Goal: Information Seeking & Learning: Learn about a topic

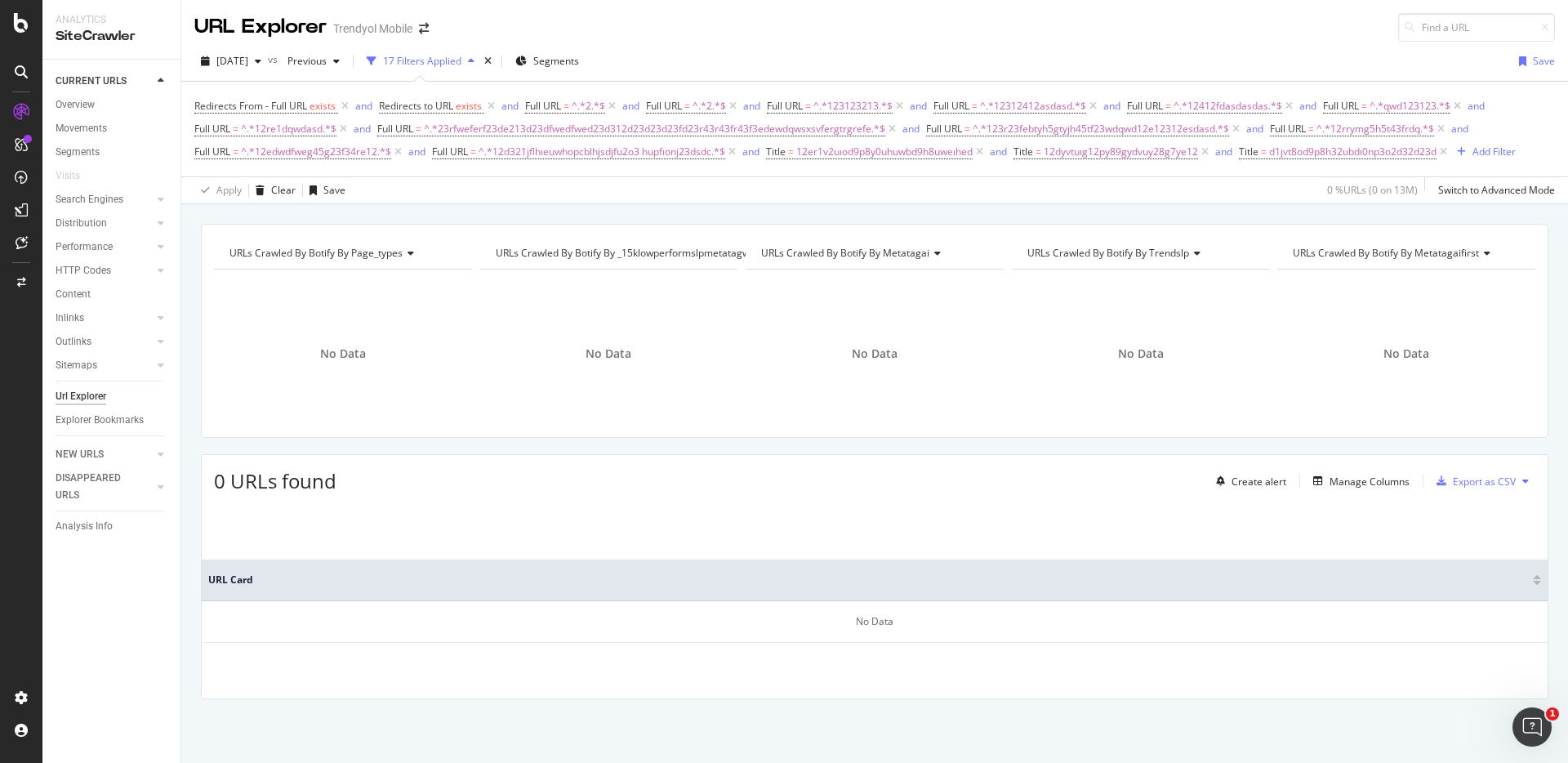
click at [919, 36] on div "URL Explorer Trendyol Mobile" at bounding box center [874, 21] width 1387 height 42
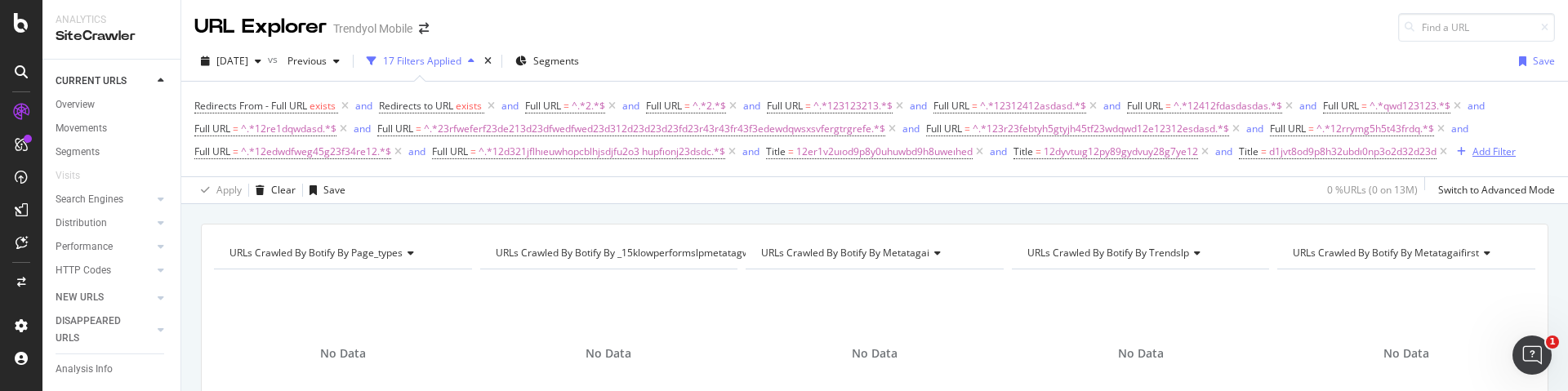
click at [1483, 151] on div "Add Filter" at bounding box center [1494, 152] width 44 height 14
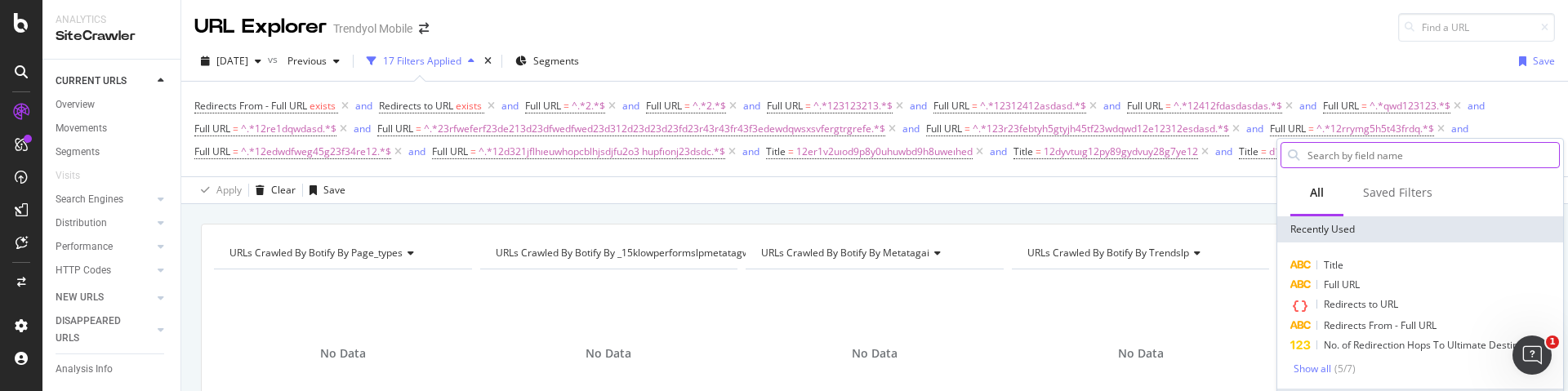
click at [1420, 158] on input "text" at bounding box center [1432, 155] width 253 height 24
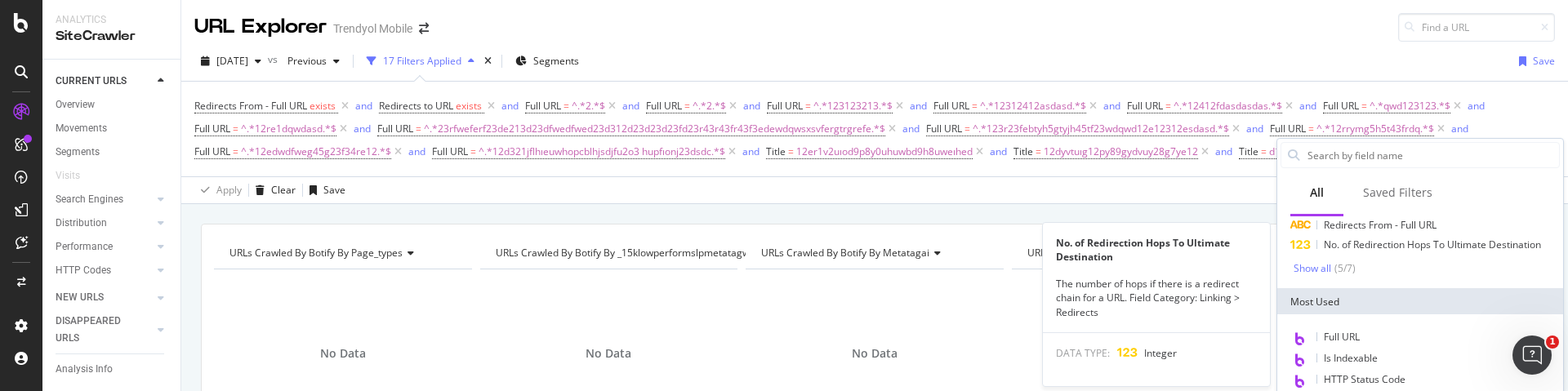
scroll to position [146, 0]
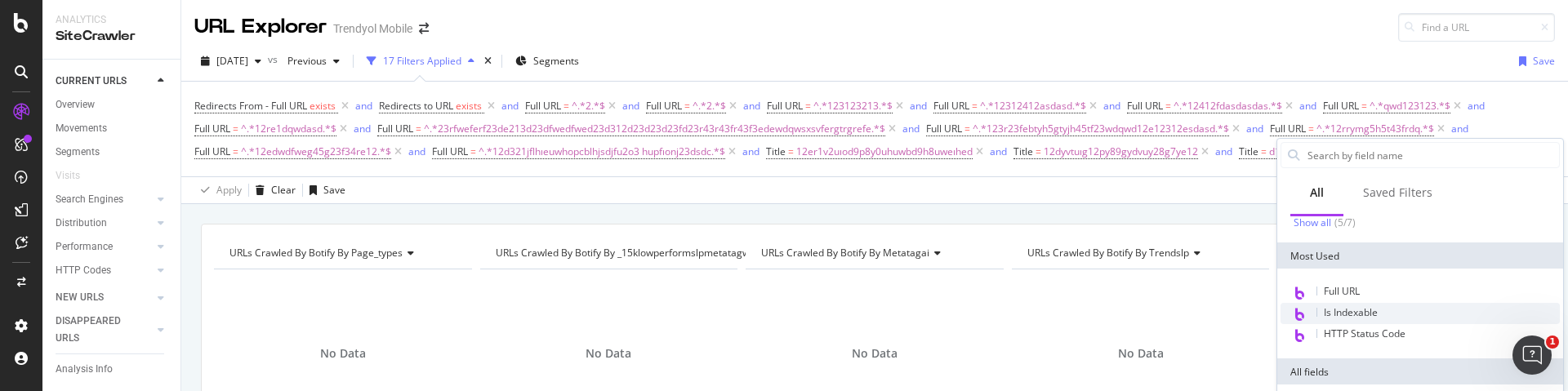
click at [1361, 310] on span "Is Indexable" at bounding box center [1351, 312] width 54 height 14
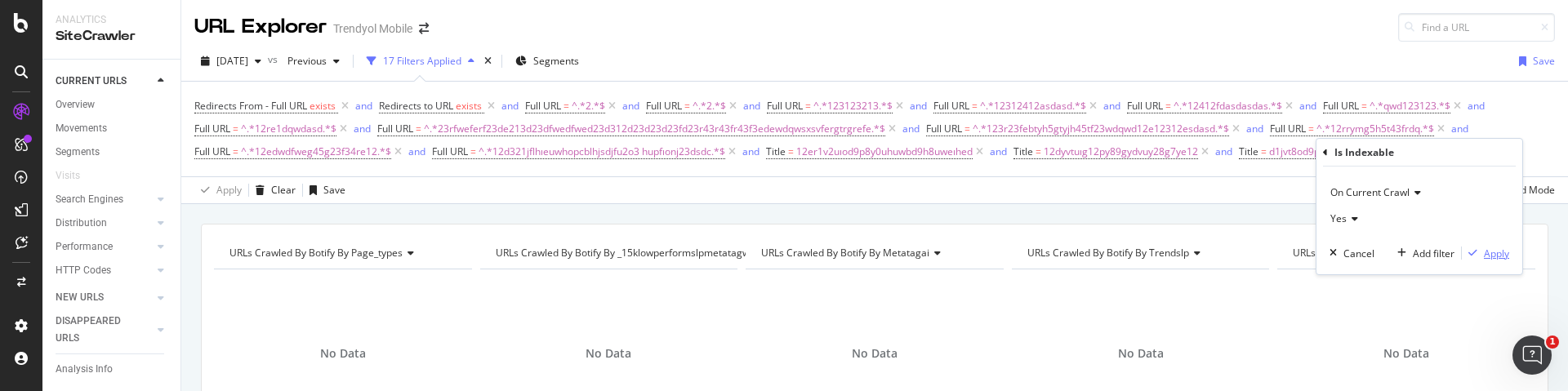
click at [1490, 258] on div "Apply" at bounding box center [1496, 253] width 25 height 14
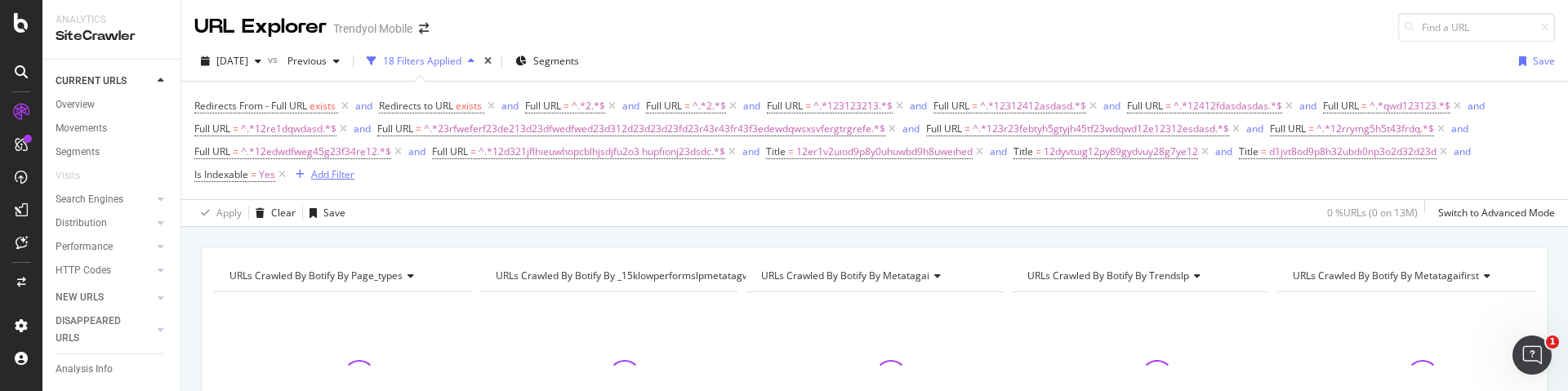
click at [330, 171] on div "Add Filter" at bounding box center [333, 174] width 44 height 14
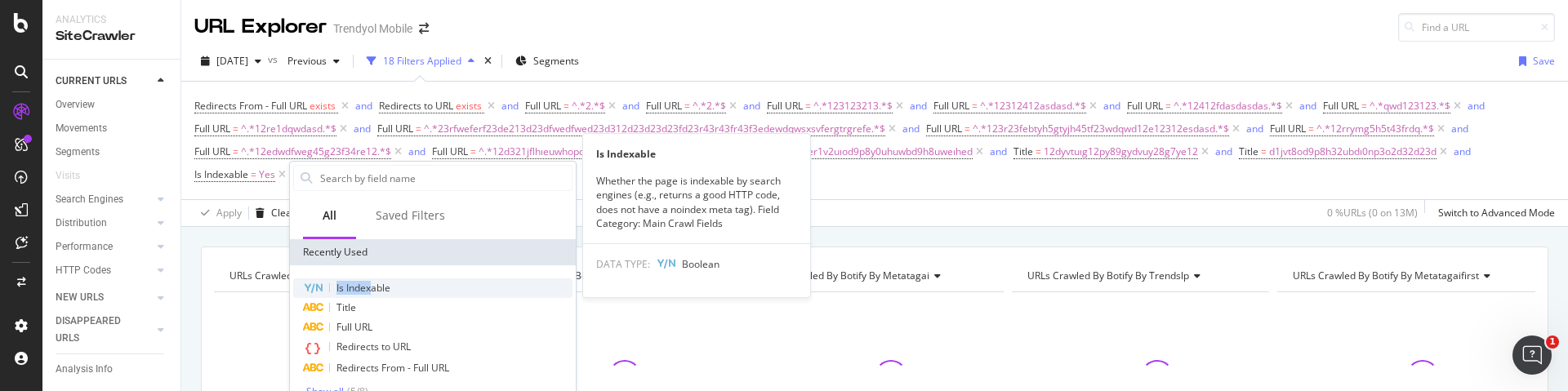
click at [371, 280] on span "Is Indexable" at bounding box center [363, 287] width 54 height 14
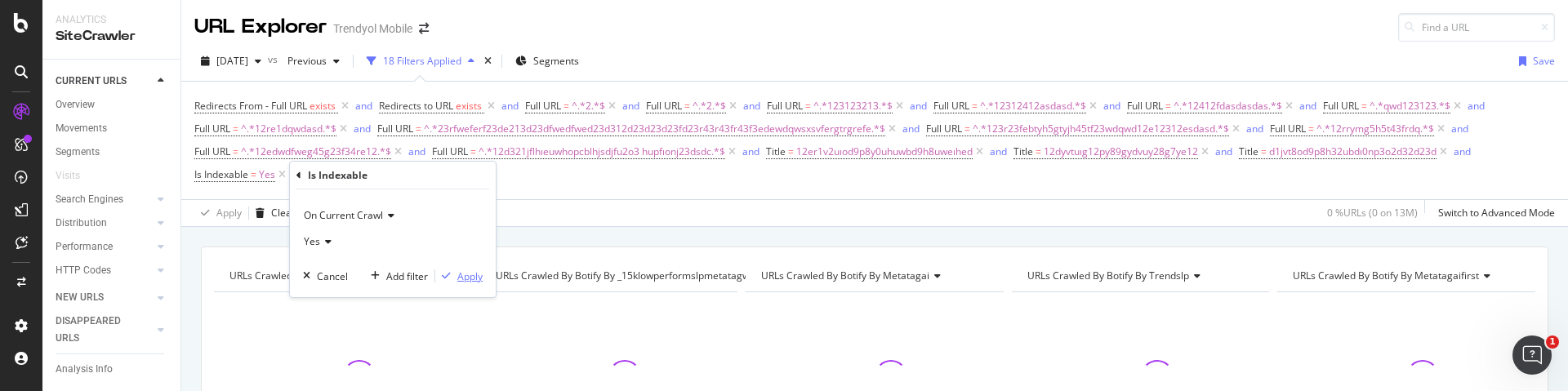
click at [469, 277] on div "Apply" at bounding box center [470, 276] width 25 height 14
click at [459, 177] on div "Add Filter" at bounding box center [455, 174] width 44 height 14
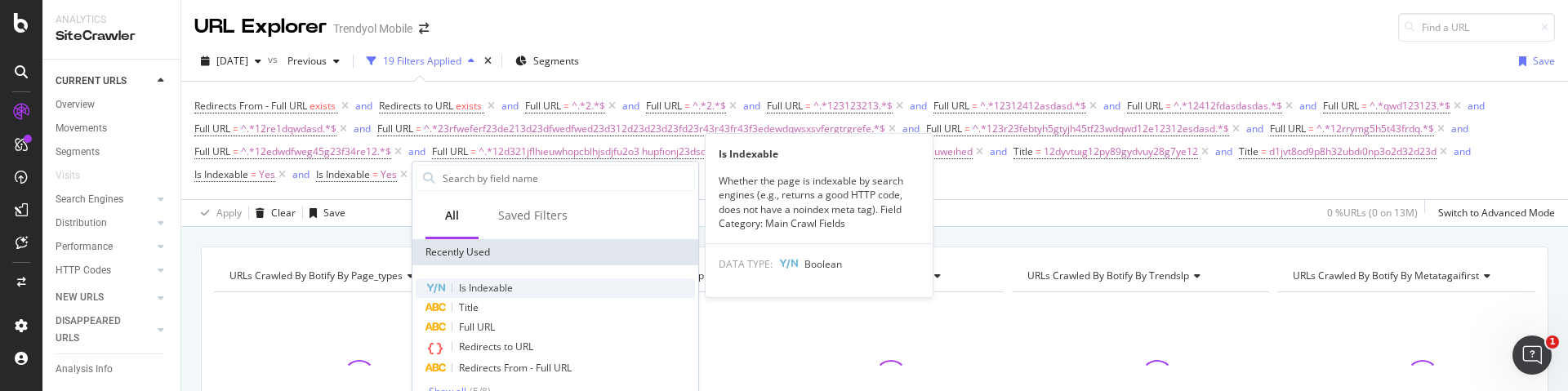
click at [505, 284] on span "Is Indexable" at bounding box center [486, 287] width 54 height 14
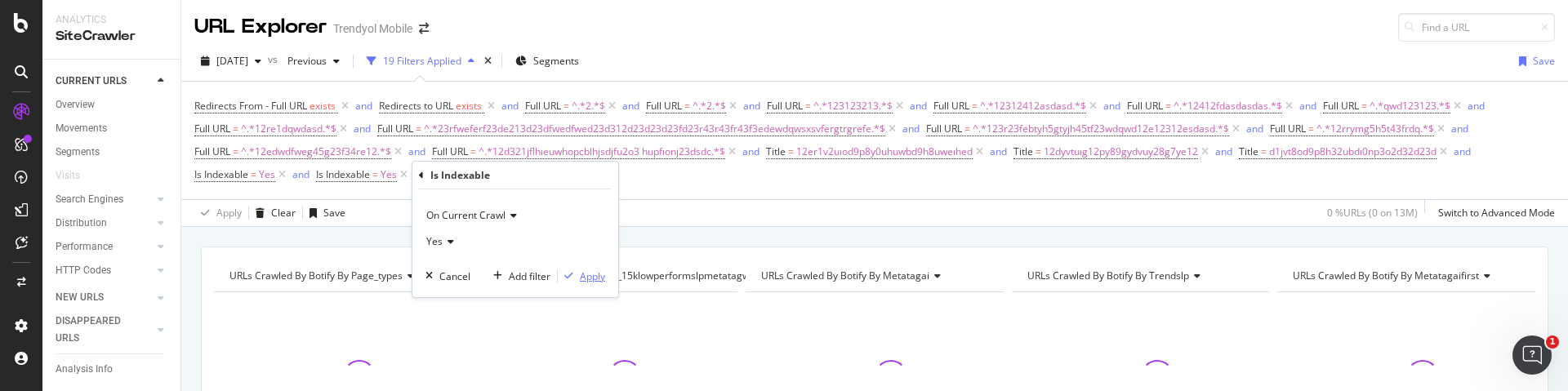
click at [599, 272] on div "Apply" at bounding box center [592, 276] width 25 height 14
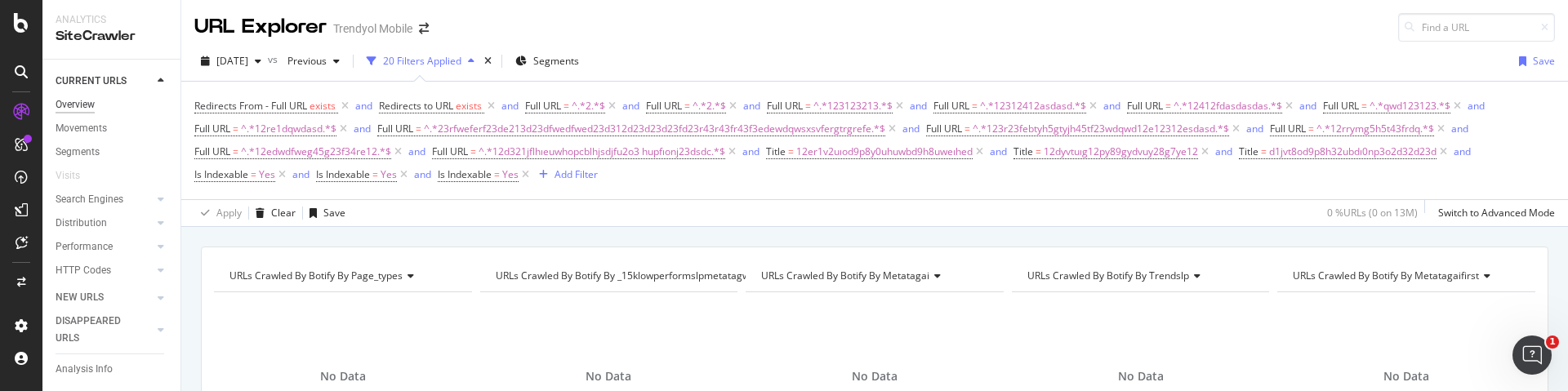
click at [94, 104] on div "Overview" at bounding box center [75, 105] width 39 height 17
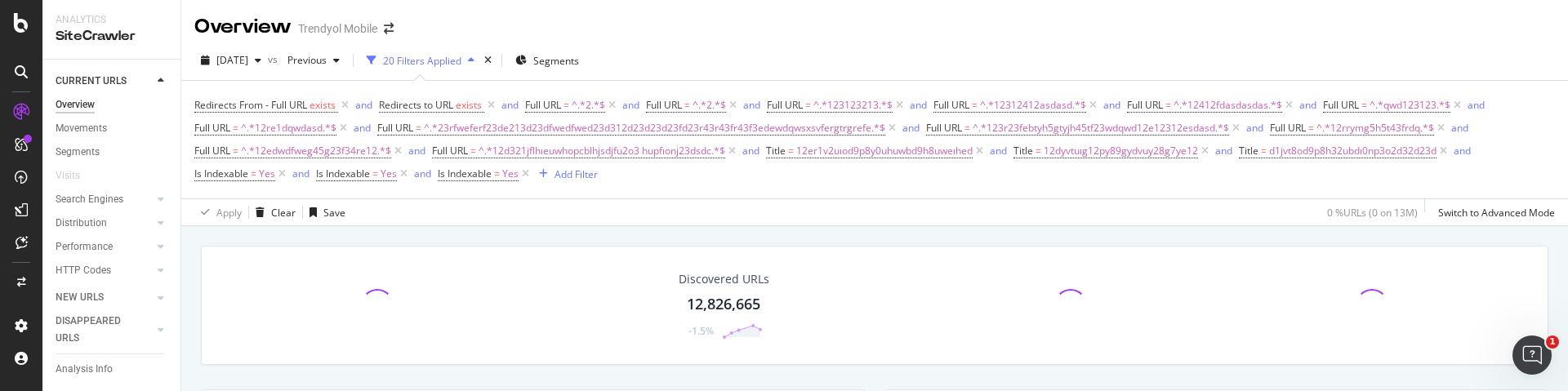
click at [86, 106] on div "Overview" at bounding box center [75, 105] width 39 height 17
click at [97, 246] on div "Url Explorer" at bounding box center [81, 240] width 51 height 17
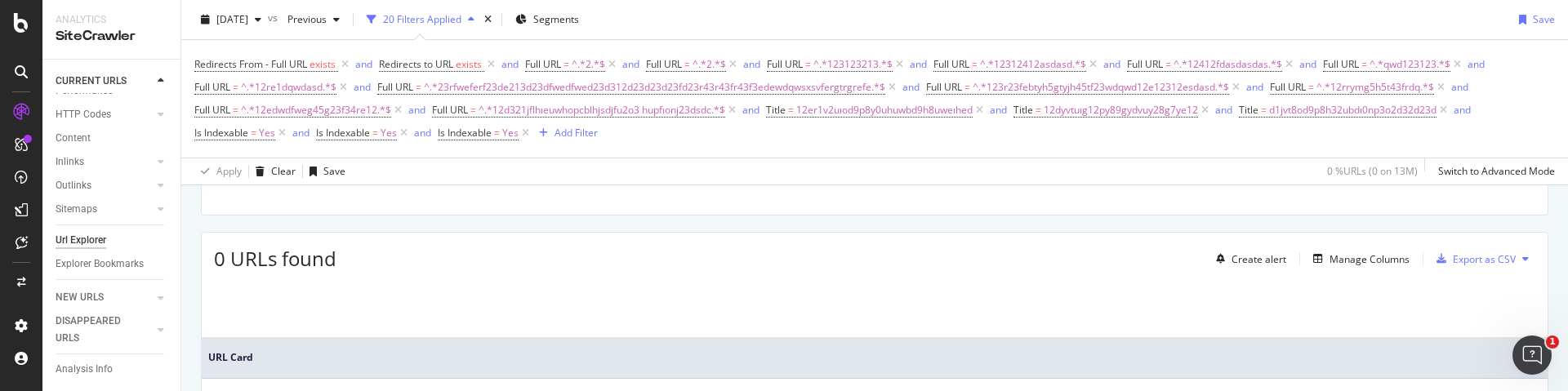
scroll to position [248, 0]
click at [1364, 256] on div "Manage Columns" at bounding box center [1369, 256] width 80 height 14
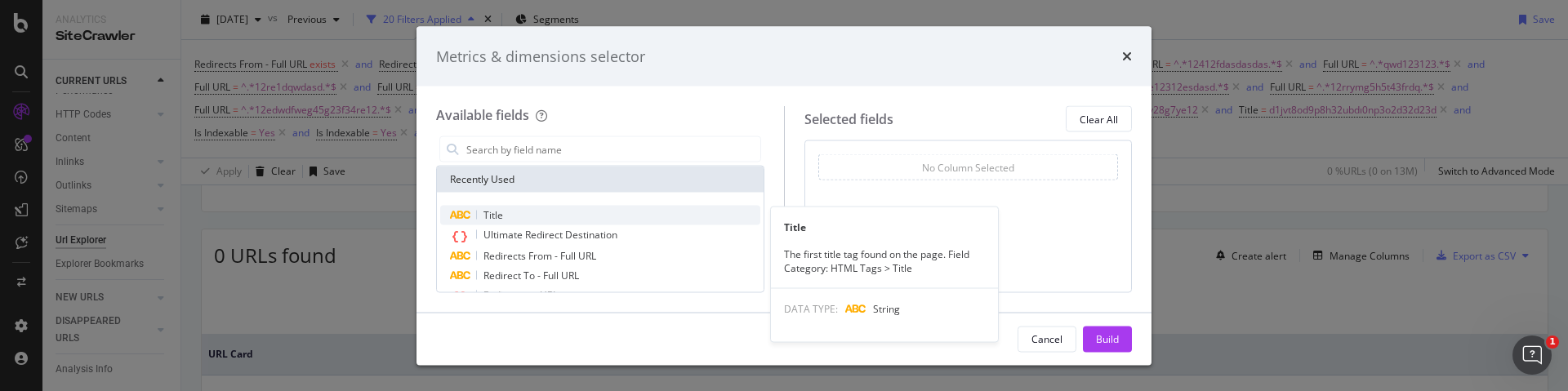
click at [533, 212] on div "Title" at bounding box center [600, 215] width 320 height 19
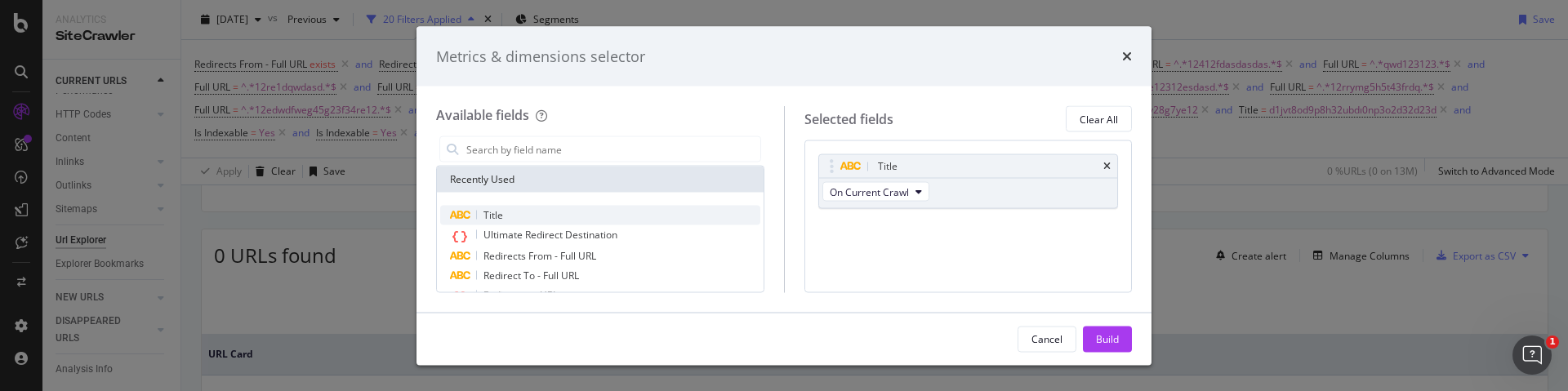
click at [533, 212] on div "Title" at bounding box center [600, 215] width 320 height 19
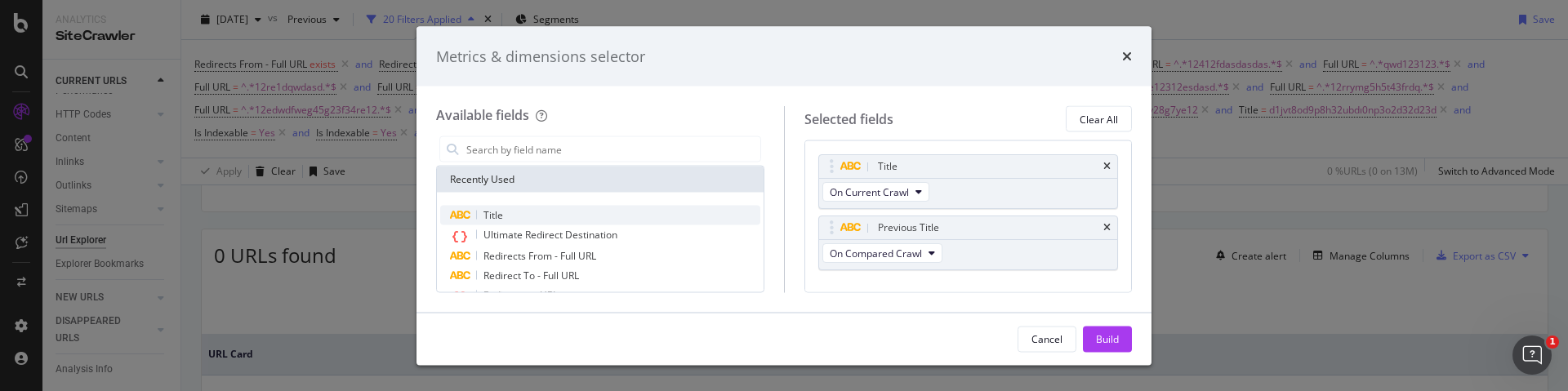
click at [533, 212] on div "Title" at bounding box center [600, 215] width 320 height 19
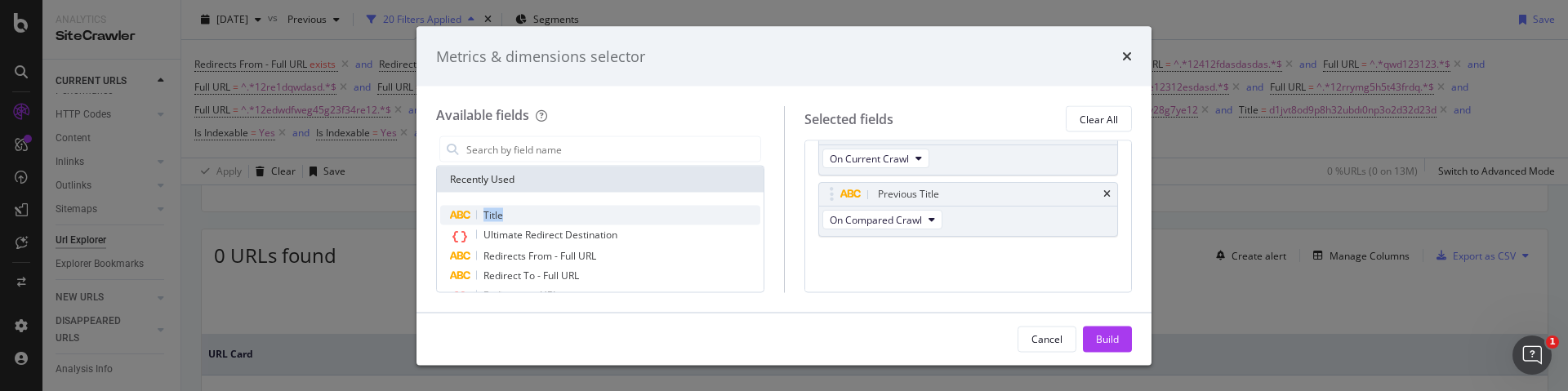
click at [533, 212] on div "Title" at bounding box center [600, 215] width 320 height 19
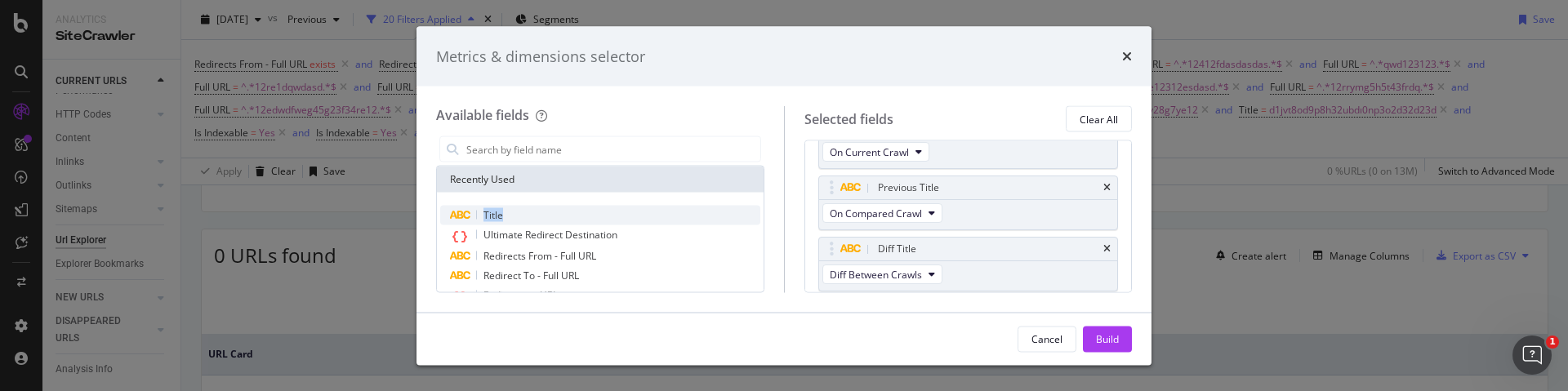
click at [533, 212] on div "Title" at bounding box center [600, 215] width 320 height 19
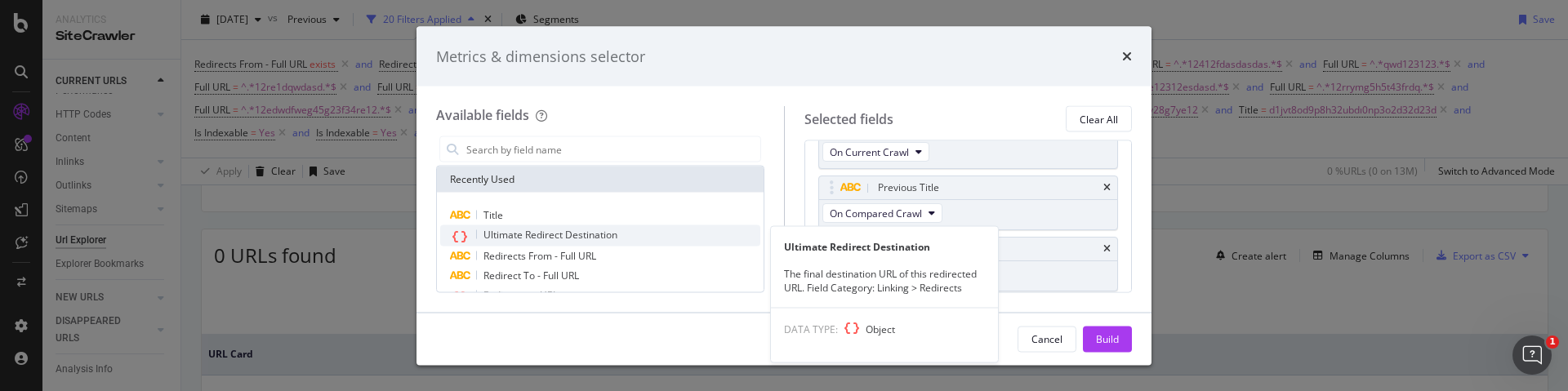
click at [533, 227] on span "Ultimate Redirect Destination" at bounding box center [551, 234] width 134 height 14
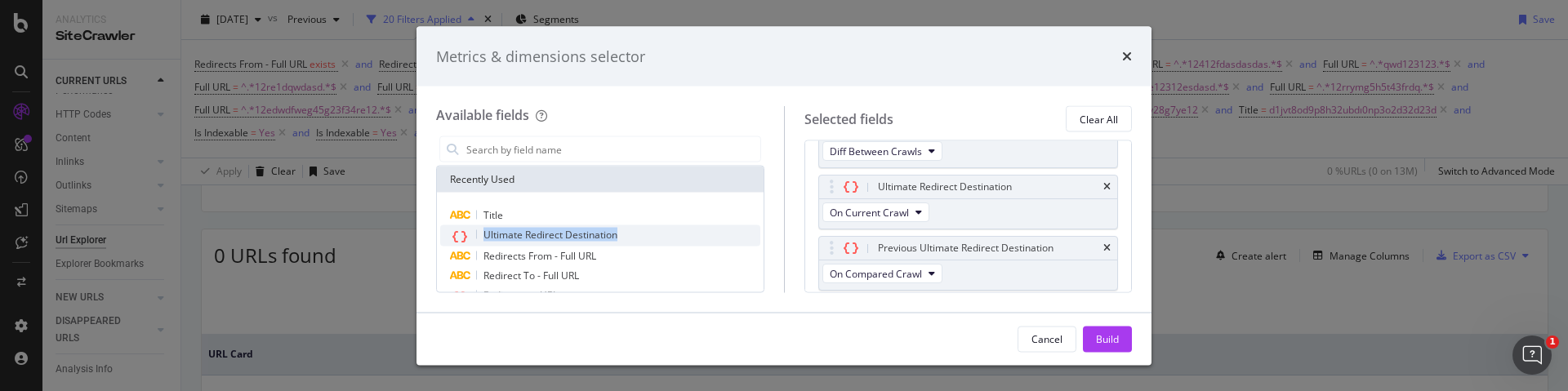
click at [533, 227] on span "Ultimate Redirect Destination" at bounding box center [551, 234] width 134 height 14
click at [528, 245] on div "Ultimate Redirect Destination" at bounding box center [600, 236] width 320 height 21
click at [528, 242] on div "Ultimate Redirect Destination" at bounding box center [600, 236] width 320 height 21
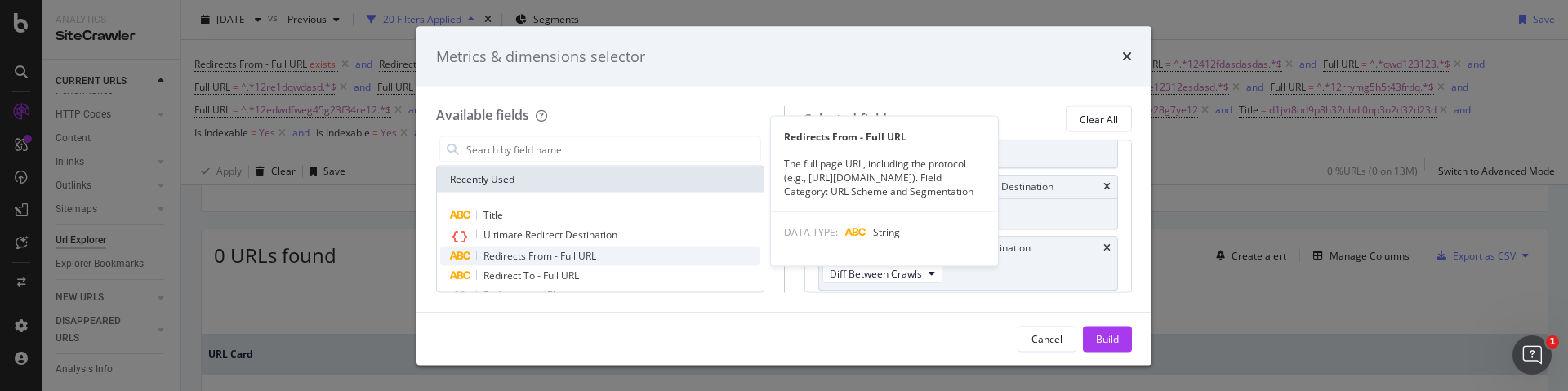
click at [528, 249] on span "Redirects From - Full URL" at bounding box center [540, 256] width 112 height 14
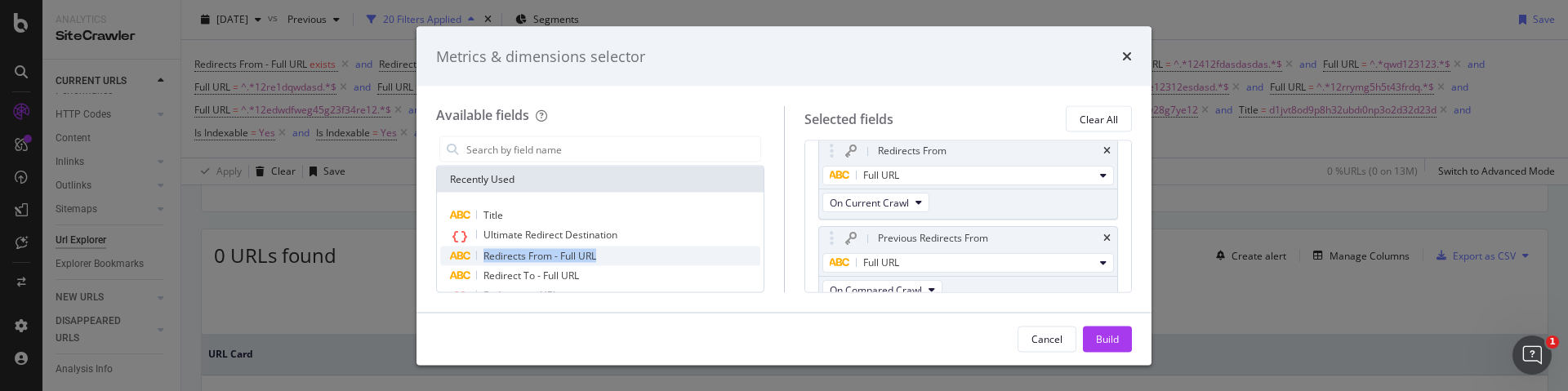
click at [528, 249] on span "Redirects From - Full URL" at bounding box center [540, 256] width 112 height 14
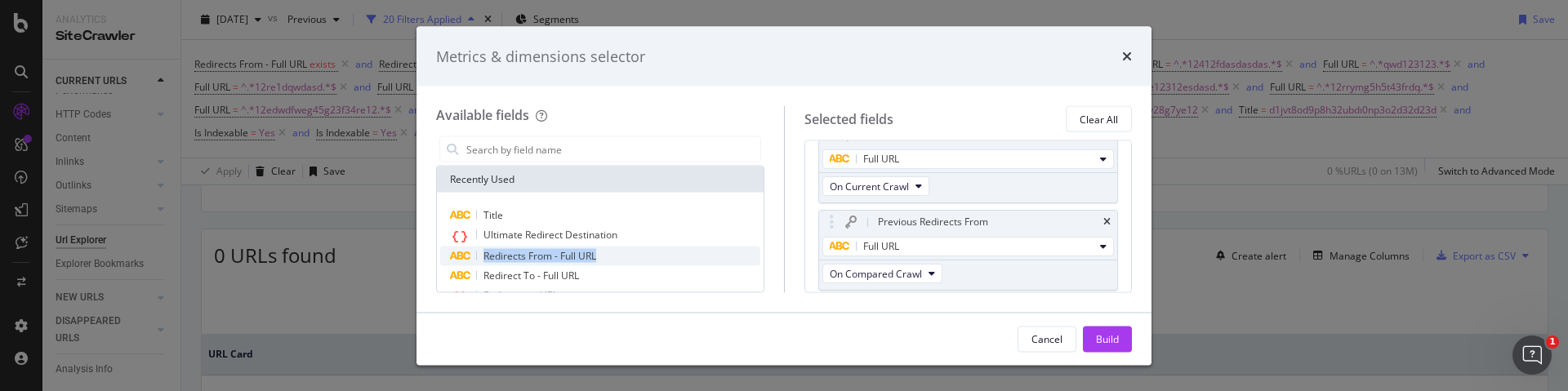
click at [528, 249] on span "Redirects From - Full URL" at bounding box center [540, 256] width 112 height 14
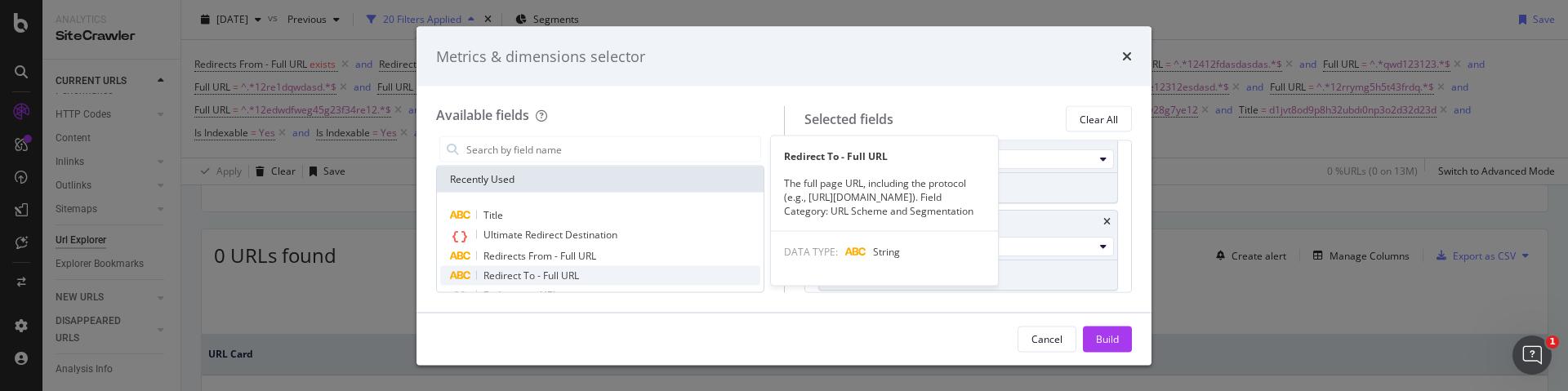
click at [550, 274] on span "Redirect To - Full URL" at bounding box center [532, 275] width 96 height 14
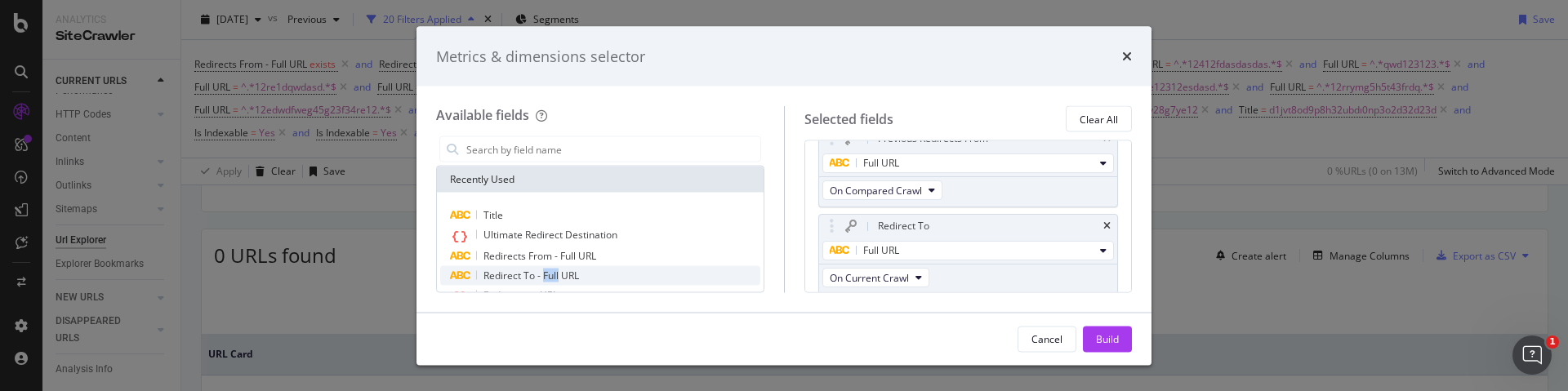
click at [550, 274] on span "Redirect To - Full URL" at bounding box center [532, 275] width 96 height 14
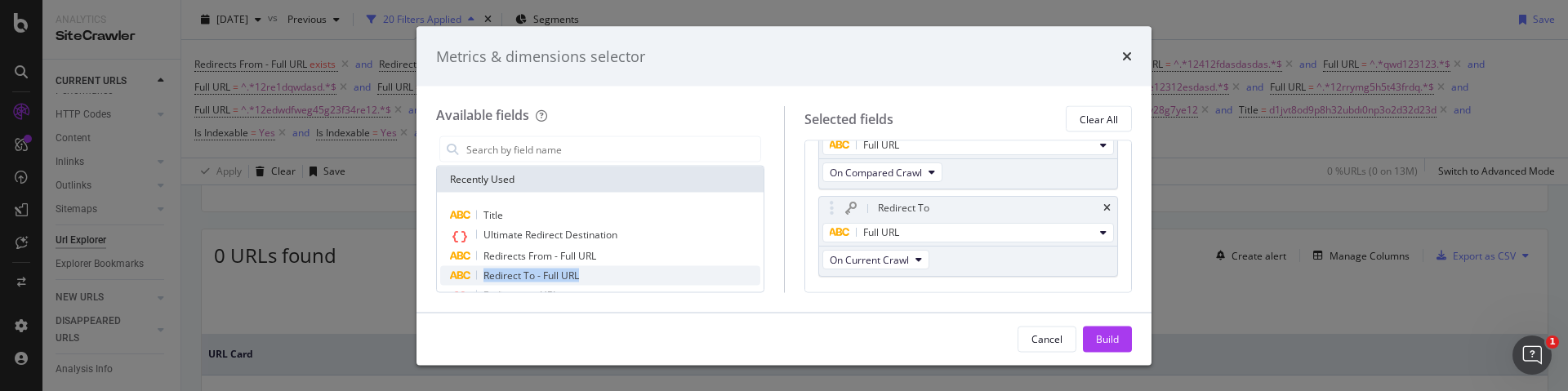
click at [550, 274] on span "Redirect To - Full URL" at bounding box center [532, 275] width 96 height 14
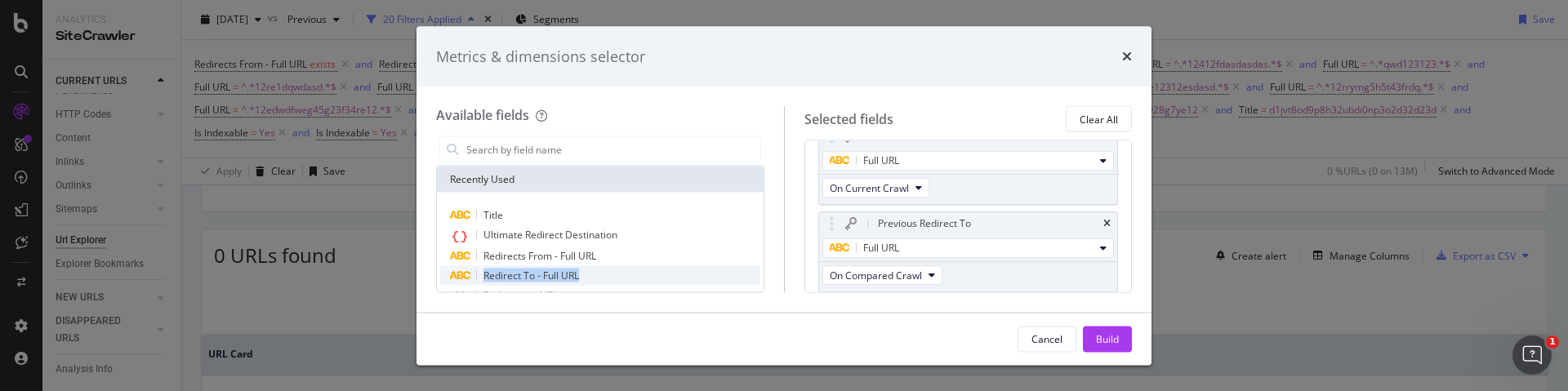
click at [550, 274] on span "Redirect To - Full URL" at bounding box center [532, 275] width 96 height 14
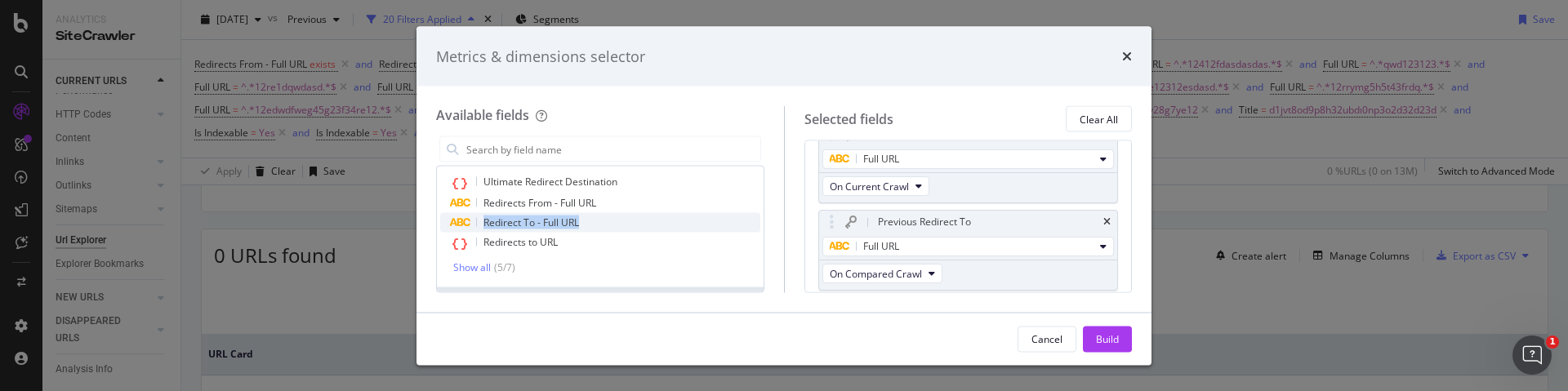
scroll to position [68, 0]
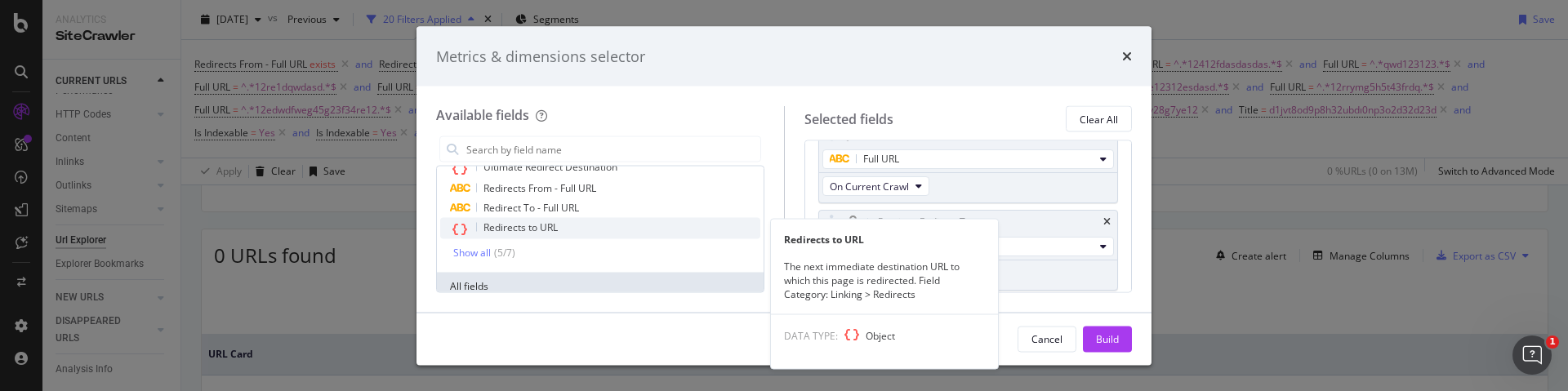
click at [556, 235] on div "Redirects to URL" at bounding box center [600, 228] width 320 height 21
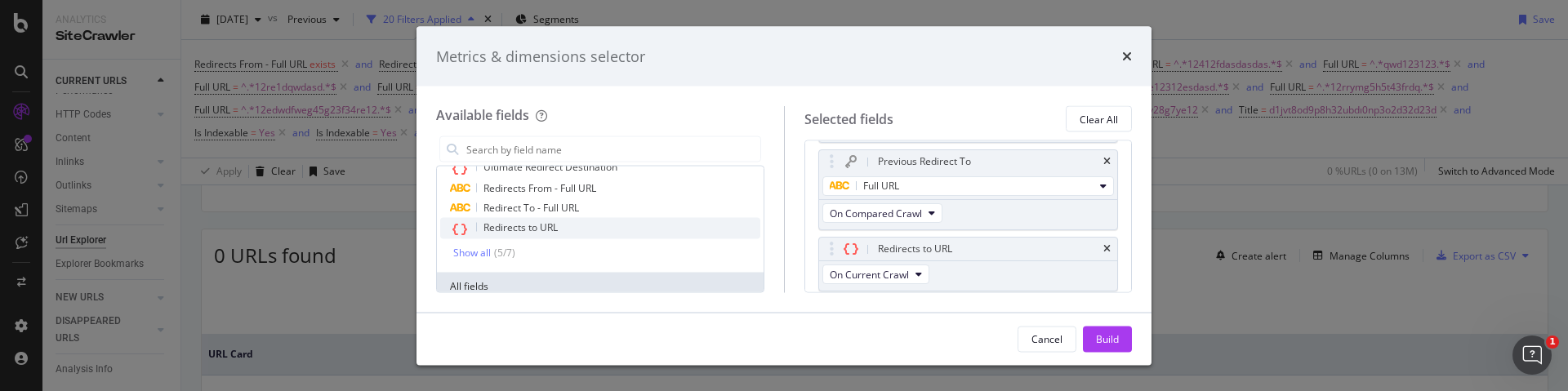
click at [556, 235] on div "Redirects to URL" at bounding box center [600, 228] width 320 height 21
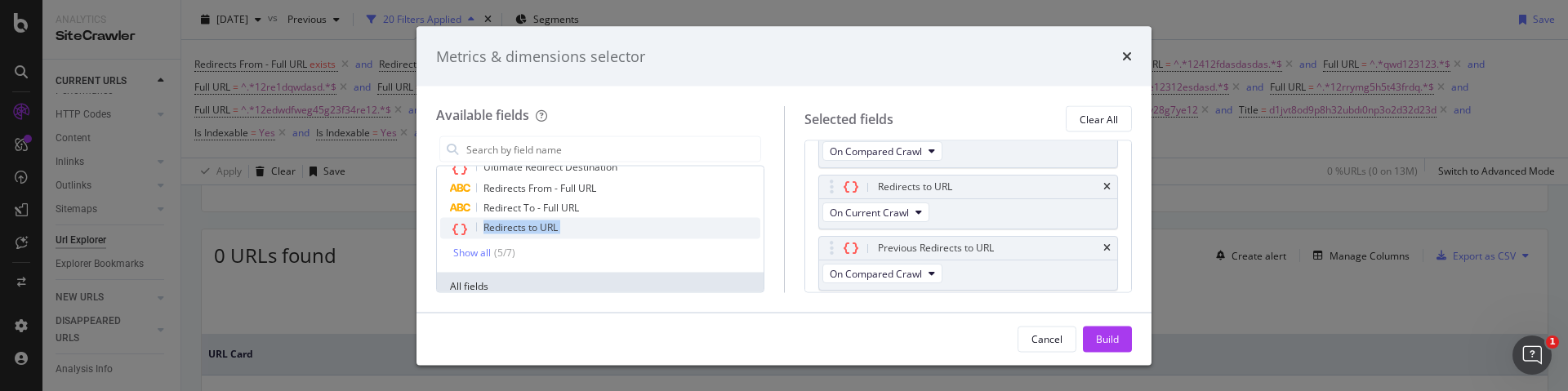
click at [556, 235] on div "Redirects to URL" at bounding box center [600, 228] width 320 height 21
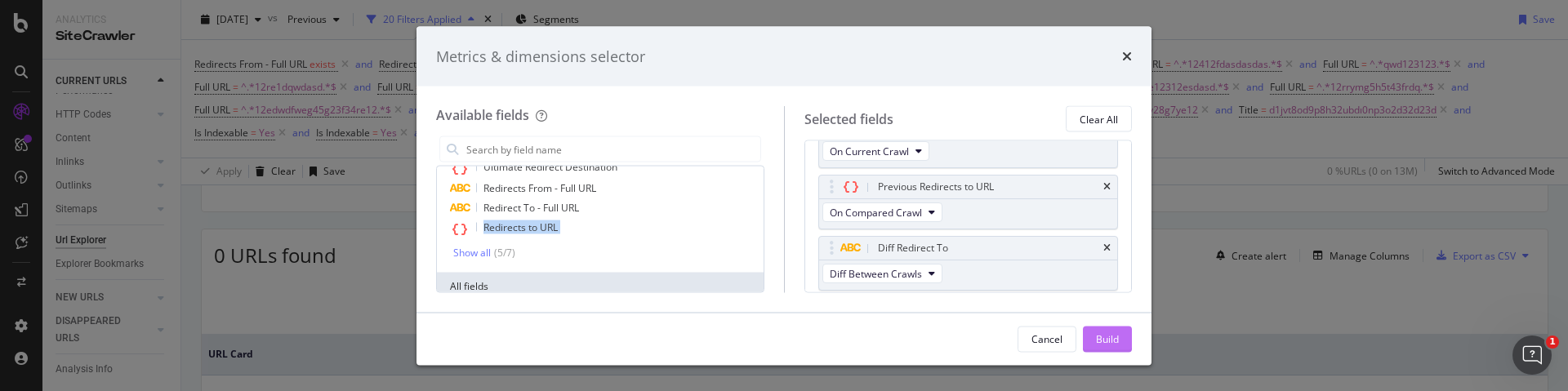
click at [1100, 337] on div "Build" at bounding box center [1107, 338] width 23 height 14
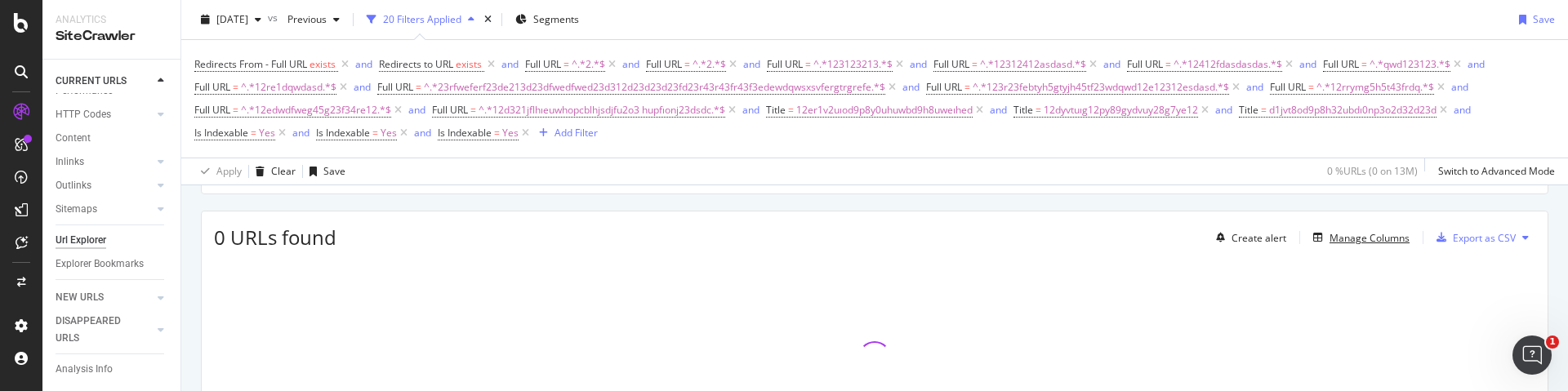
scroll to position [265, 0]
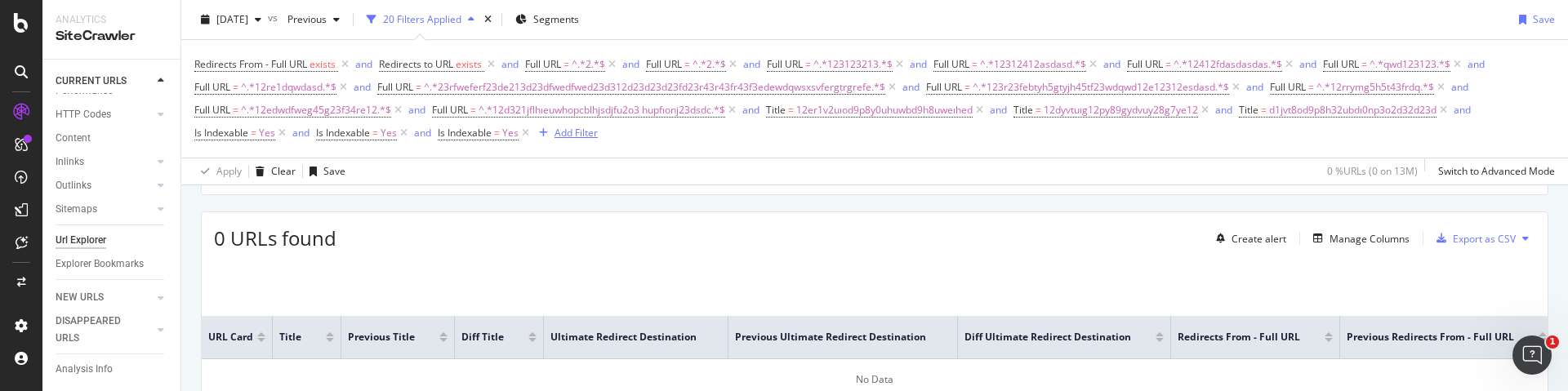
click at [579, 131] on div "Add Filter" at bounding box center [576, 132] width 44 height 14
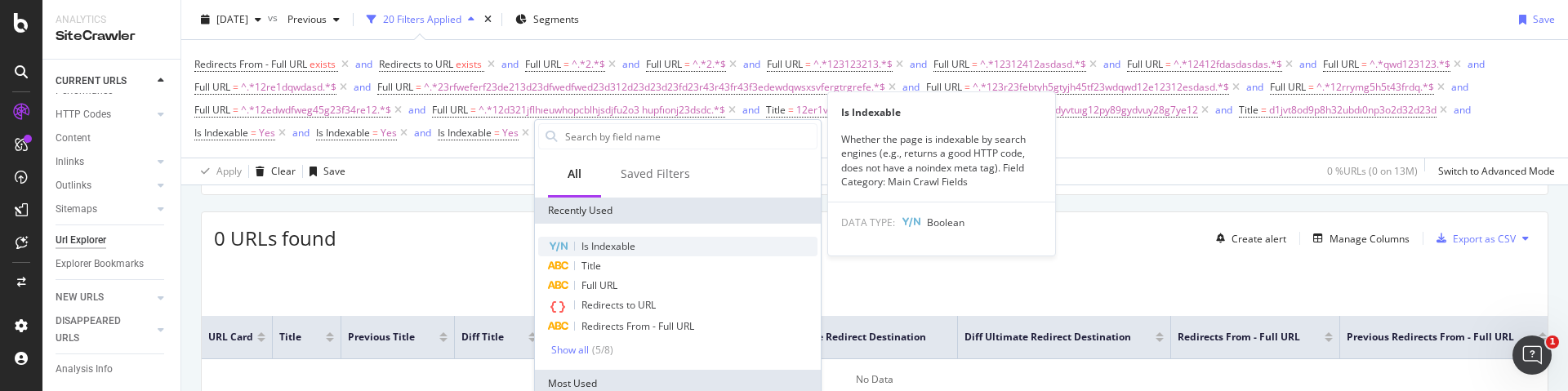
click at [615, 245] on span "Is Indexable" at bounding box center [608, 246] width 54 height 14
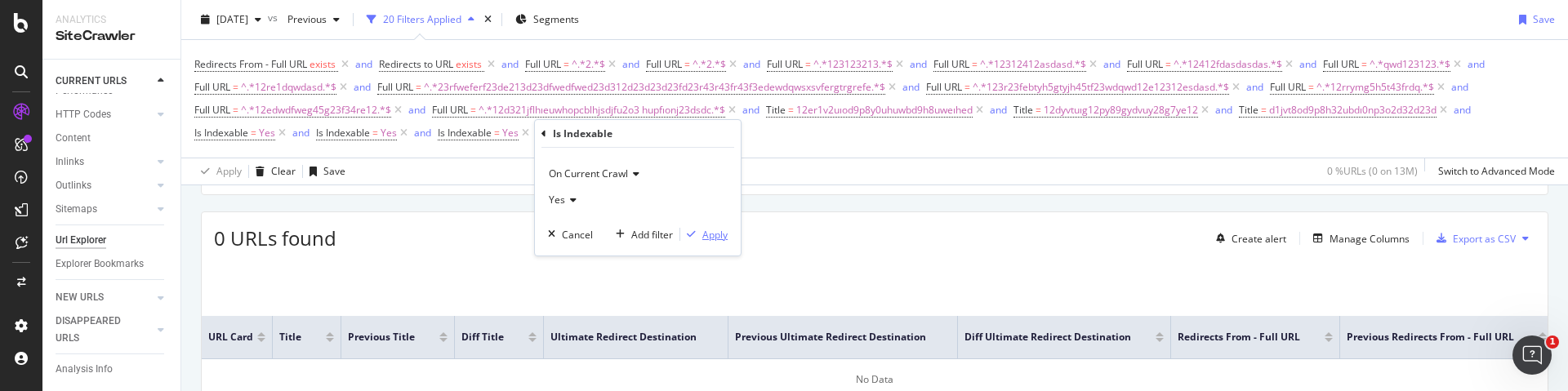
click at [708, 237] on div "Apply" at bounding box center [715, 234] width 25 height 14
click at [691, 132] on div "Add Filter" at bounding box center [698, 132] width 44 height 14
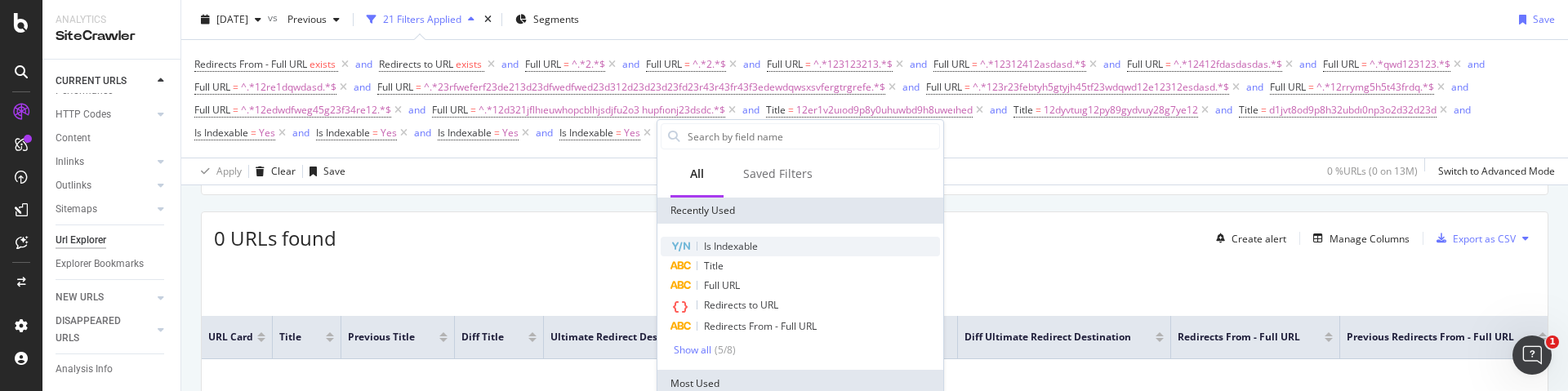
click at [729, 250] on span "Is Indexable" at bounding box center [731, 246] width 54 height 14
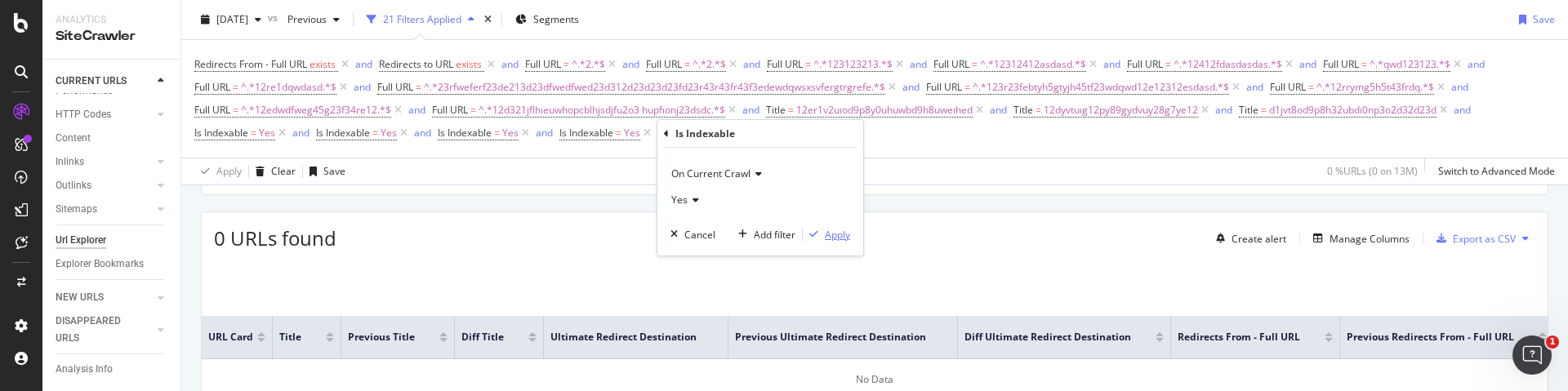
click at [840, 230] on div "Apply" at bounding box center [837, 234] width 25 height 14
click at [808, 138] on div "Add Filter" at bounding box center [819, 132] width 44 height 14
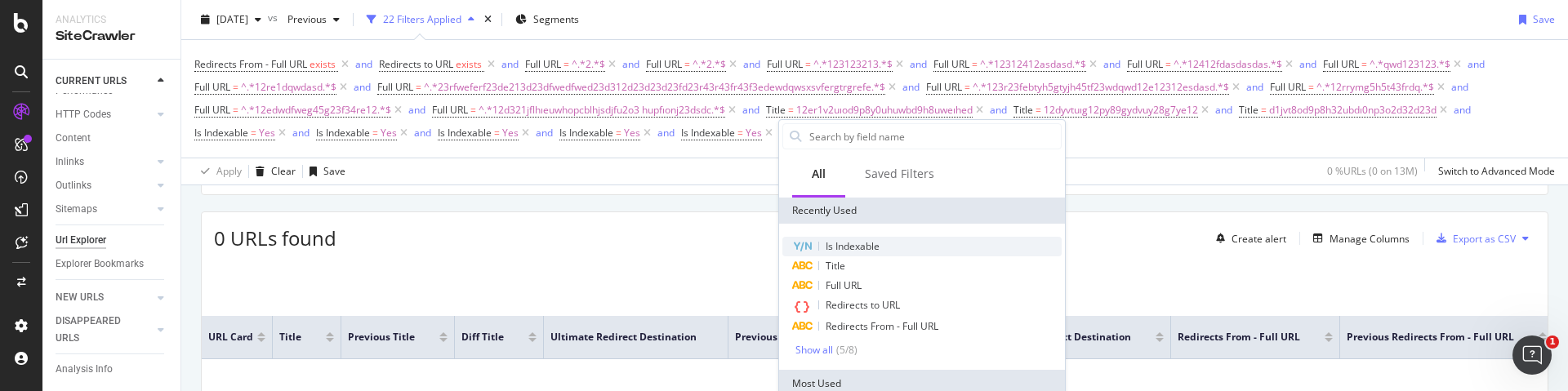
click at [865, 243] on span "Is Indexable" at bounding box center [852, 246] width 54 height 14
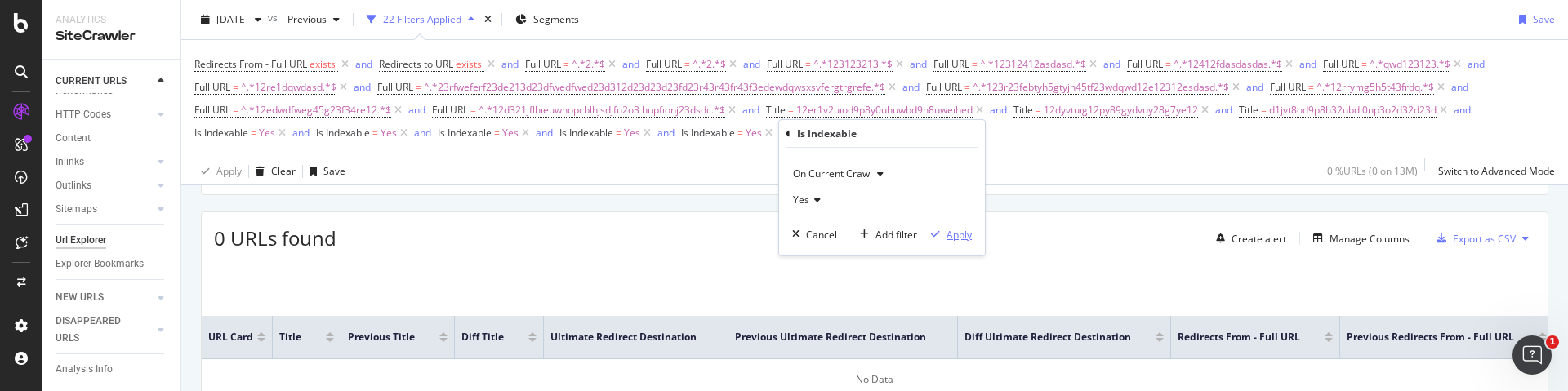
click at [966, 237] on div "Apply" at bounding box center [959, 234] width 25 height 14
click at [954, 136] on div "Add Filter" at bounding box center [941, 132] width 44 height 14
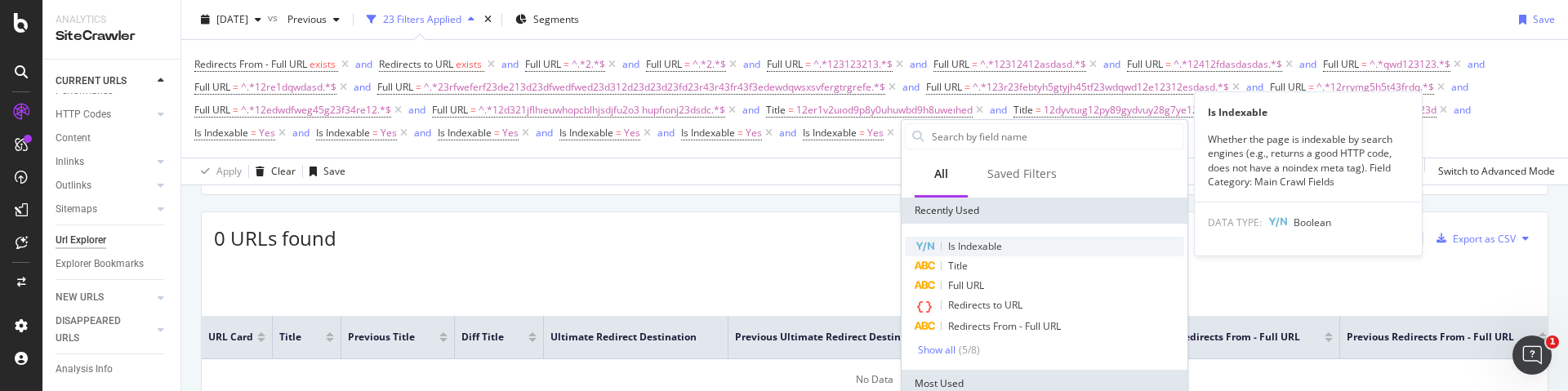
click at [1011, 242] on div "Is Indexable" at bounding box center [1044, 246] width 279 height 19
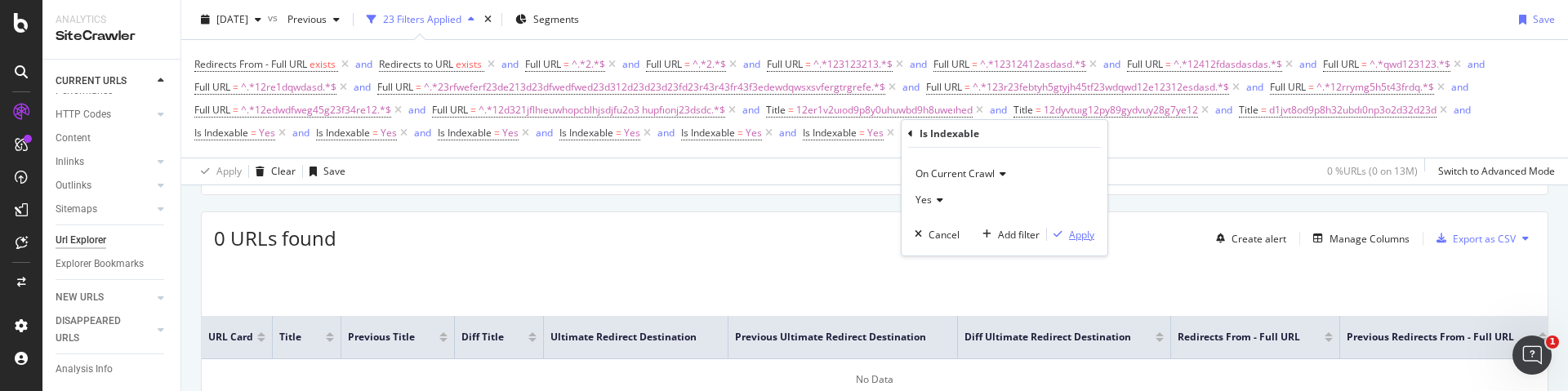
click at [1083, 230] on div "Apply" at bounding box center [1081, 234] width 25 height 14
click at [1121, 164] on div "Apply Clear Save 0 % URLs ( 0 on 13M ) Switch to Advanced Mode" at bounding box center [874, 171] width 1387 height 27
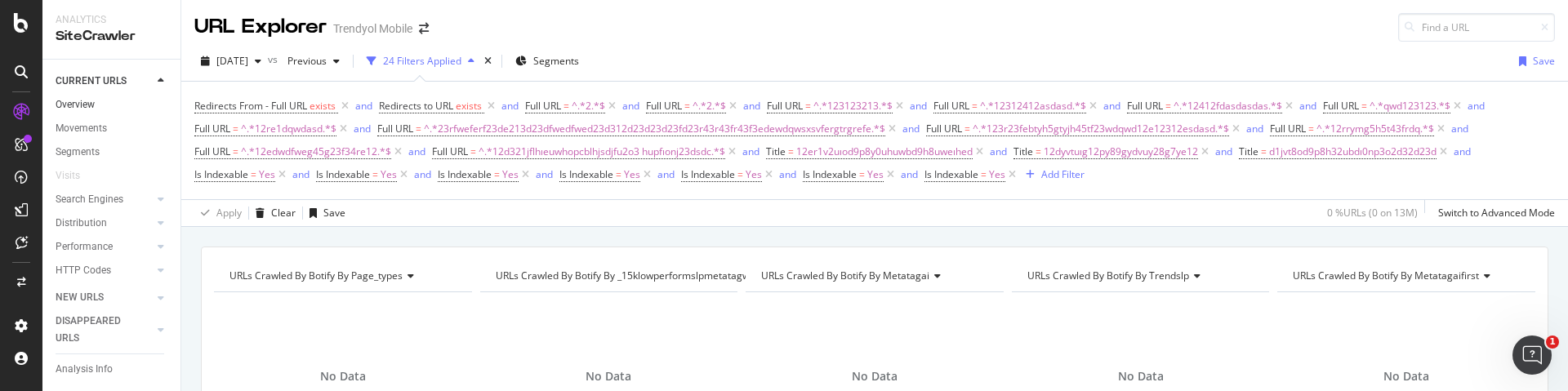
click at [96, 106] on link "Overview" at bounding box center [112, 105] width 113 height 17
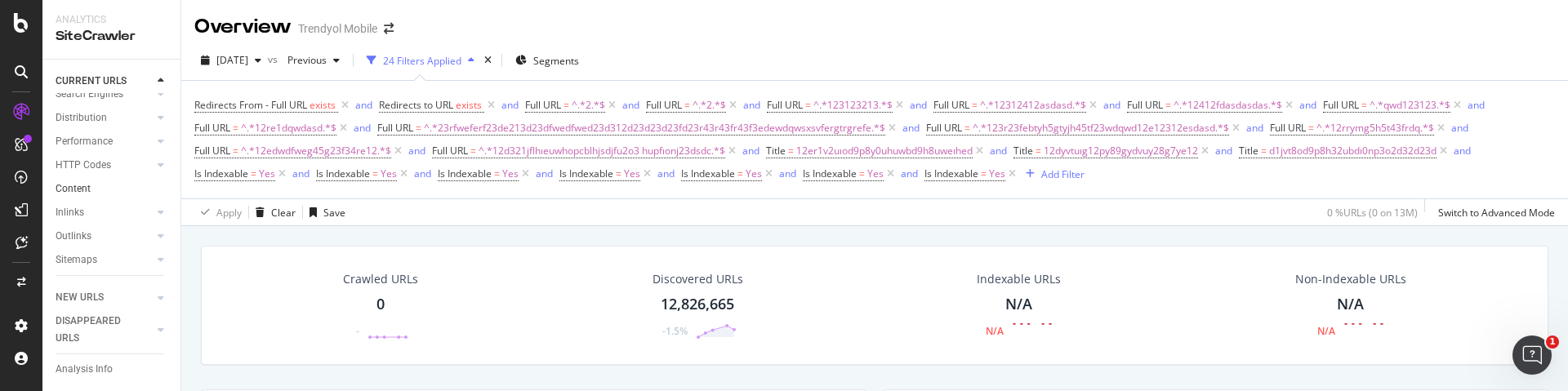
scroll to position [156, 0]
click at [97, 241] on div "Url Explorer" at bounding box center [81, 240] width 51 height 17
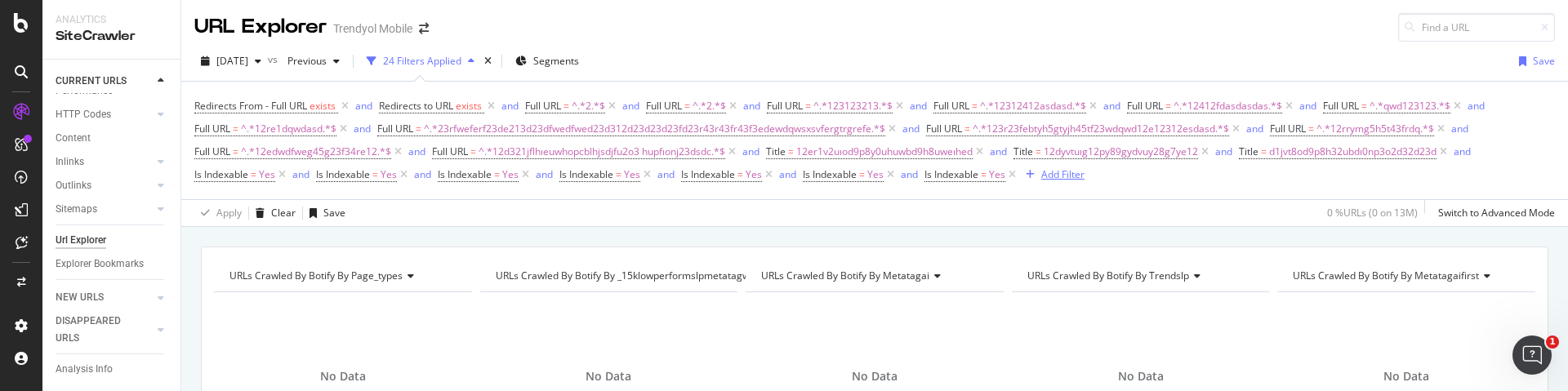
click at [1055, 172] on div "Add Filter" at bounding box center [1063, 174] width 44 height 14
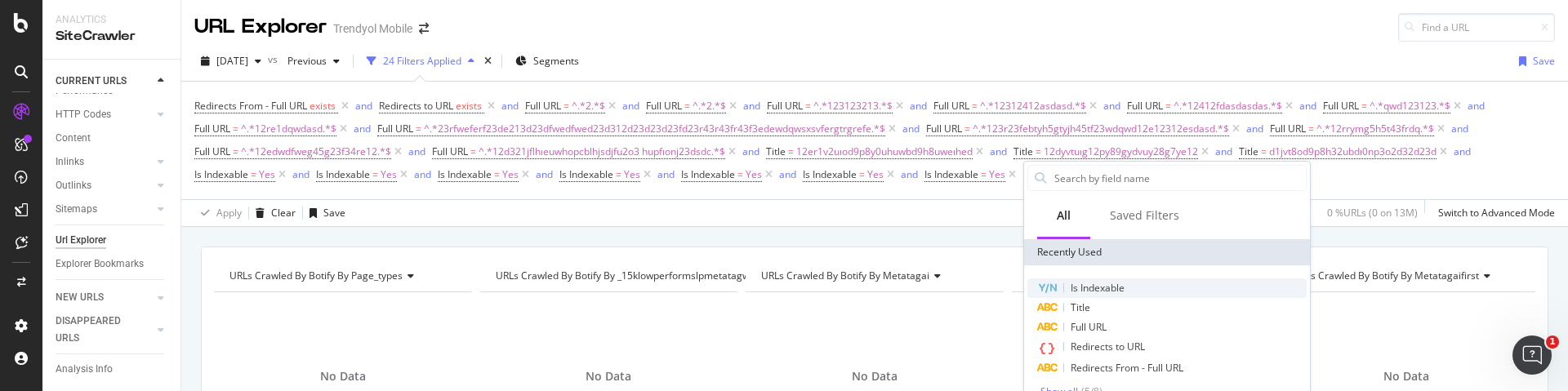
click at [1105, 282] on span "Is Indexable" at bounding box center [1097, 287] width 54 height 14
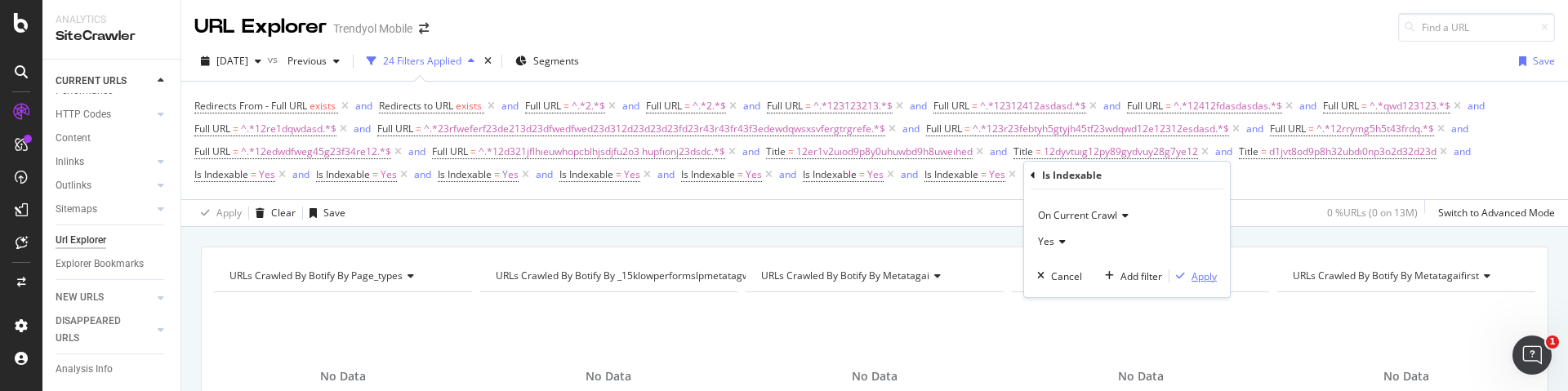
click at [1189, 271] on div "button" at bounding box center [1180, 275] width 22 height 10
click at [1171, 172] on div "Add Filter" at bounding box center [1184, 174] width 44 height 14
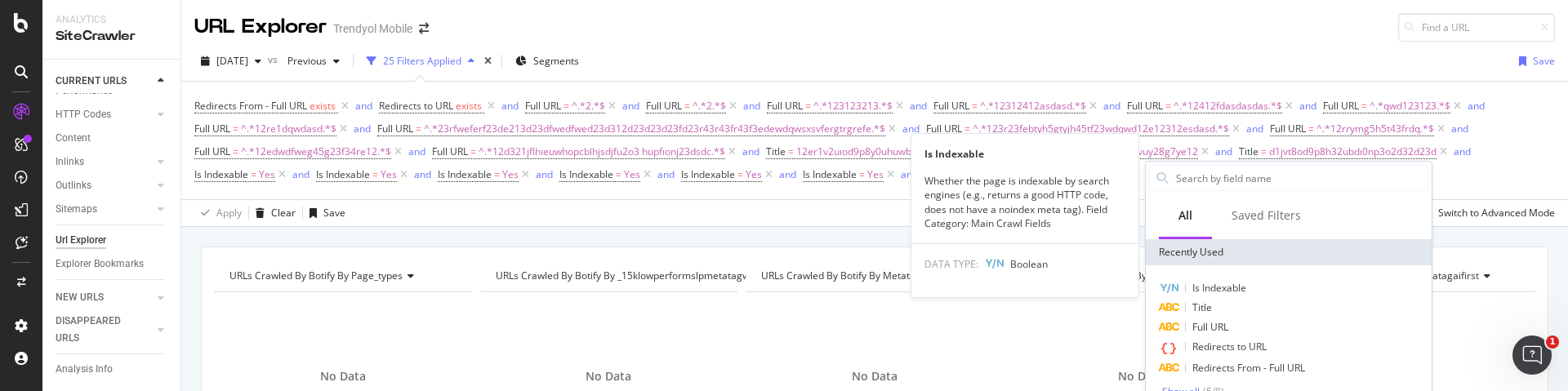
click at [1226, 289] on span "Is Indexable" at bounding box center [1219, 287] width 54 height 14
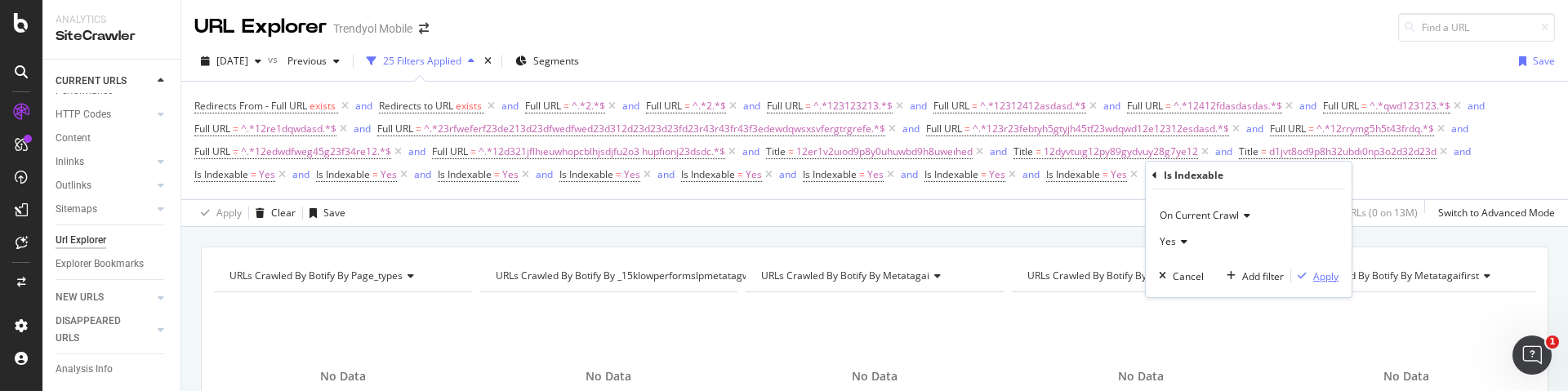
click at [1320, 269] on div "Apply" at bounding box center [1325, 276] width 25 height 14
click at [1302, 173] on div "Add Filter" at bounding box center [1307, 174] width 44 height 14
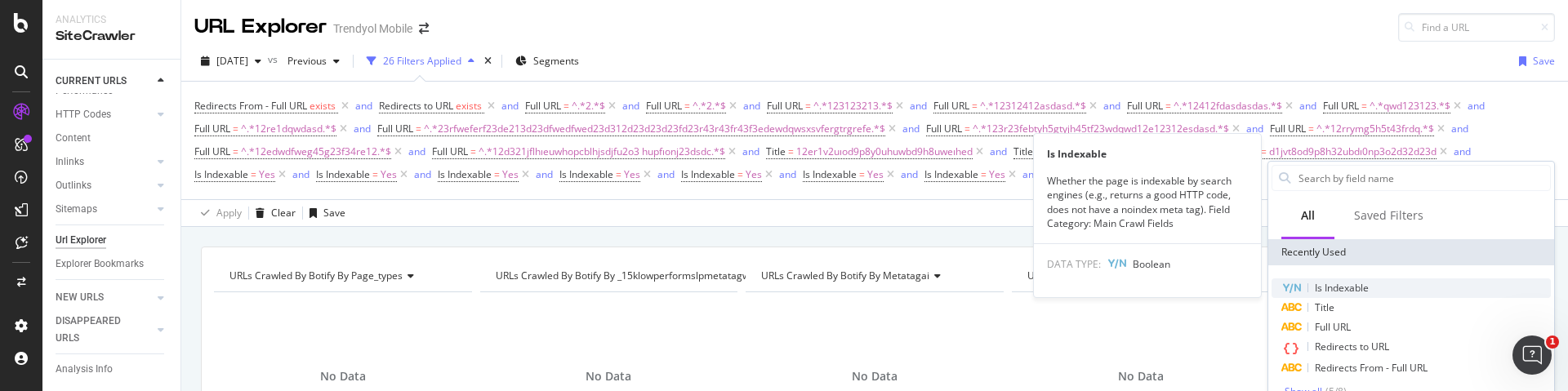
click at [1343, 284] on span "Is Indexable" at bounding box center [1341, 287] width 54 height 14
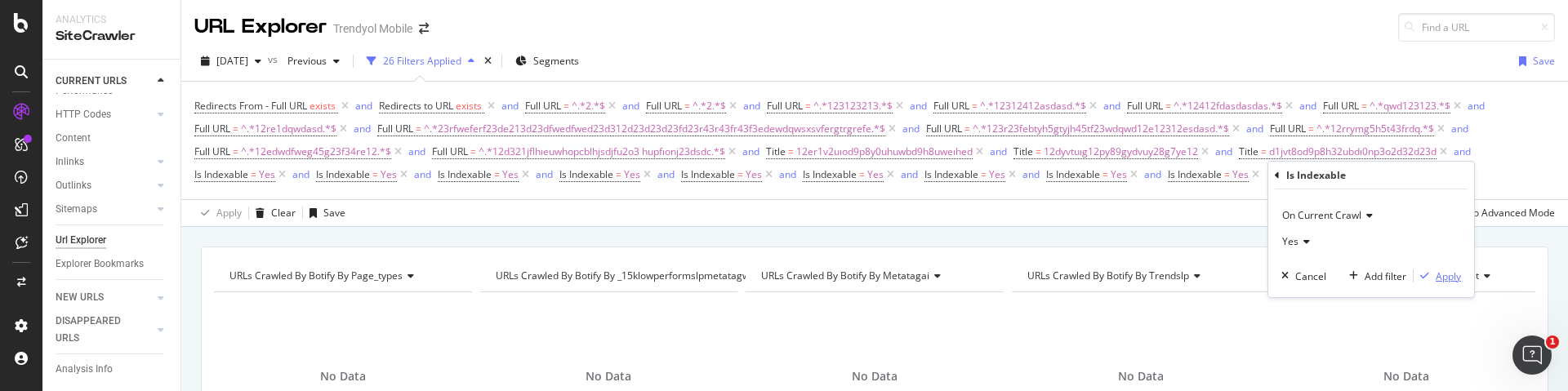
click at [1436, 275] on div "Apply" at bounding box center [1448, 276] width 25 height 14
click at [1416, 176] on div "Add Filter" at bounding box center [1428, 174] width 44 height 14
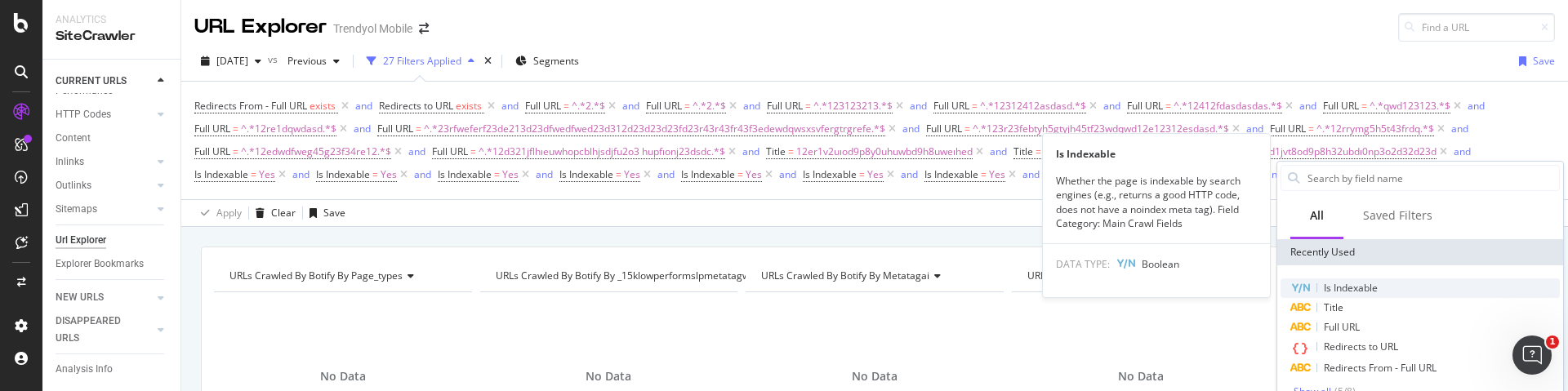
click at [1378, 287] on div "Is Indexable" at bounding box center [1420, 287] width 279 height 19
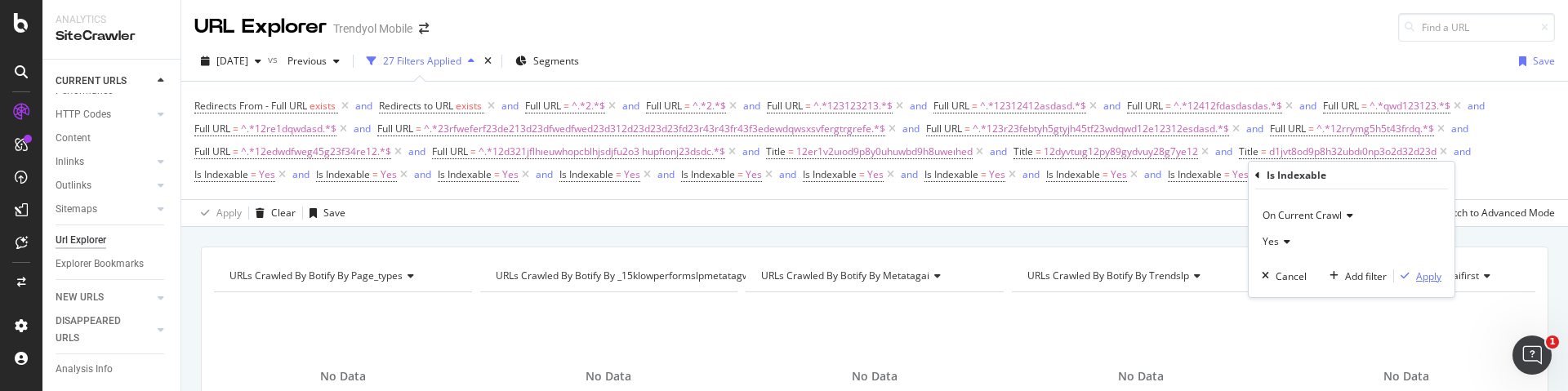
click at [1427, 273] on div "Apply" at bounding box center [1429, 276] width 25 height 14
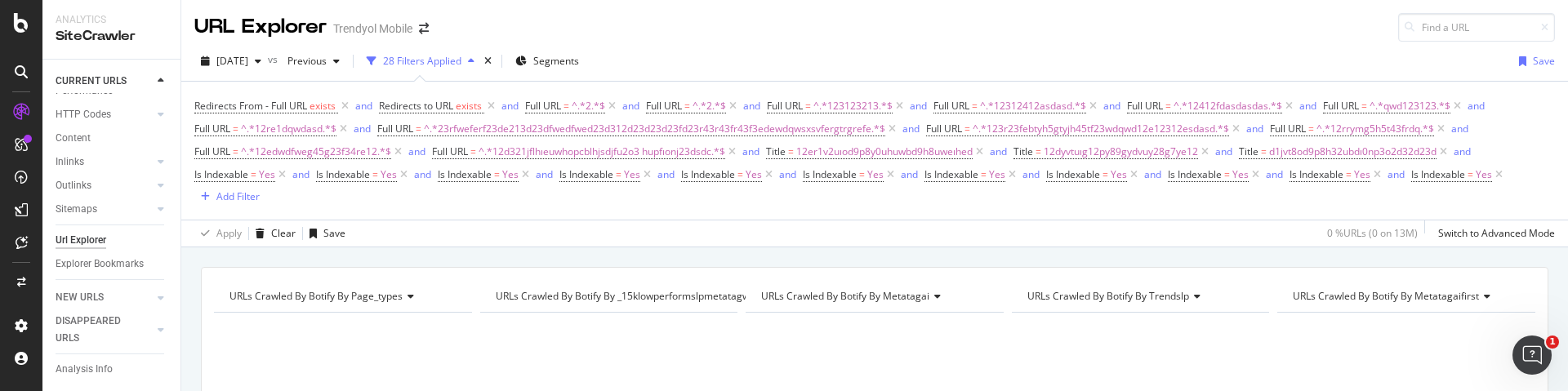
click at [315, 200] on div "Redirects From - Full URL exists and Redirects to URL exists and Full URL = ^.*…" at bounding box center [874, 151] width 1361 height 111
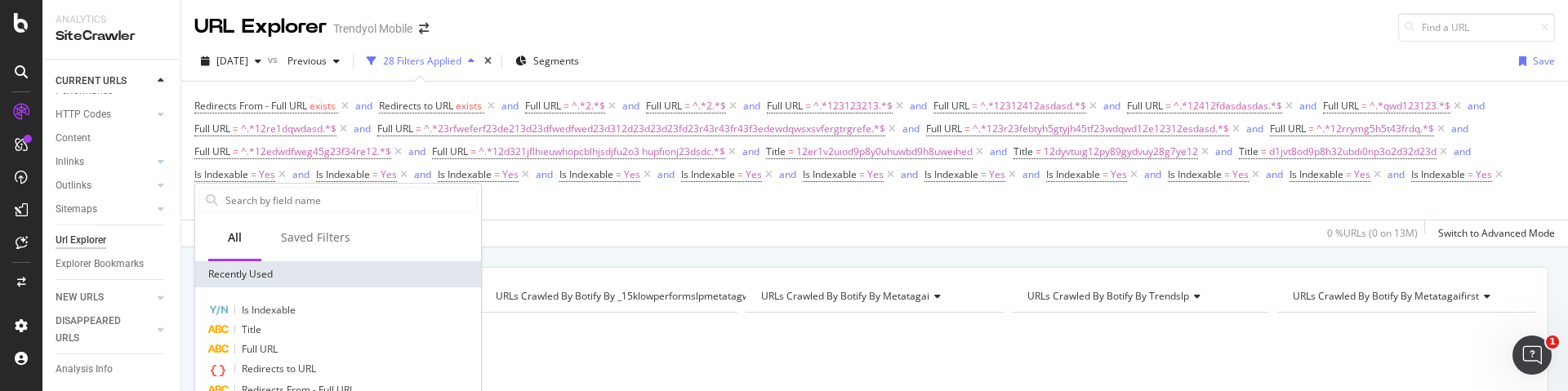
type input "f"
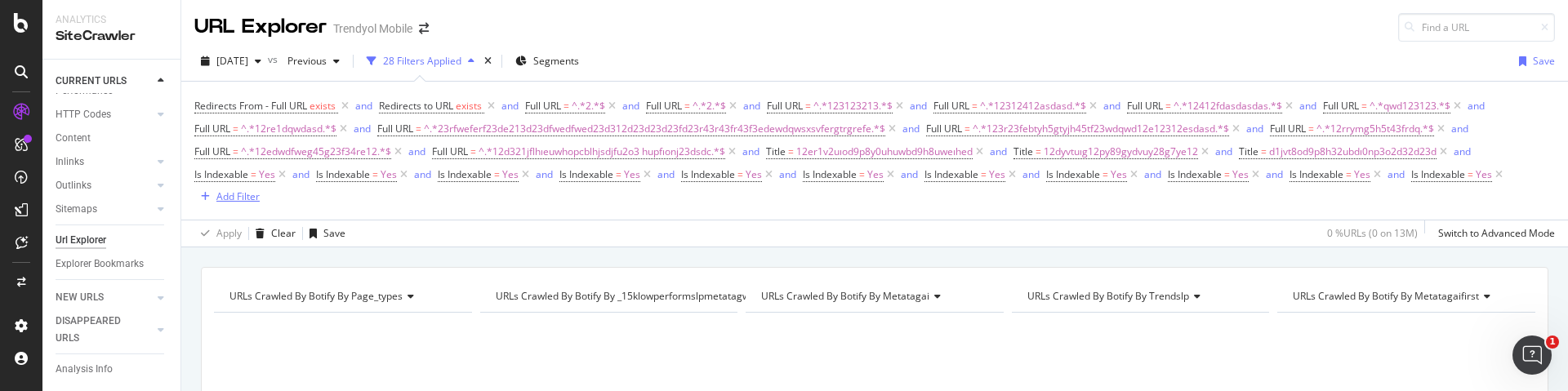
click at [251, 191] on div "Add Filter" at bounding box center [238, 196] width 44 height 14
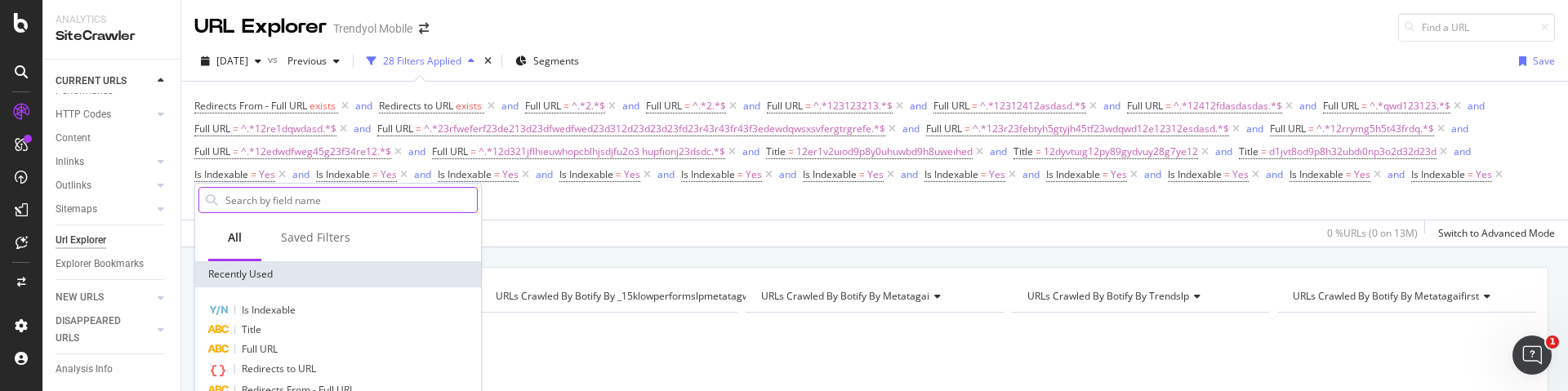
click at [370, 205] on input "text" at bounding box center [350, 199] width 253 height 24
type input "f"
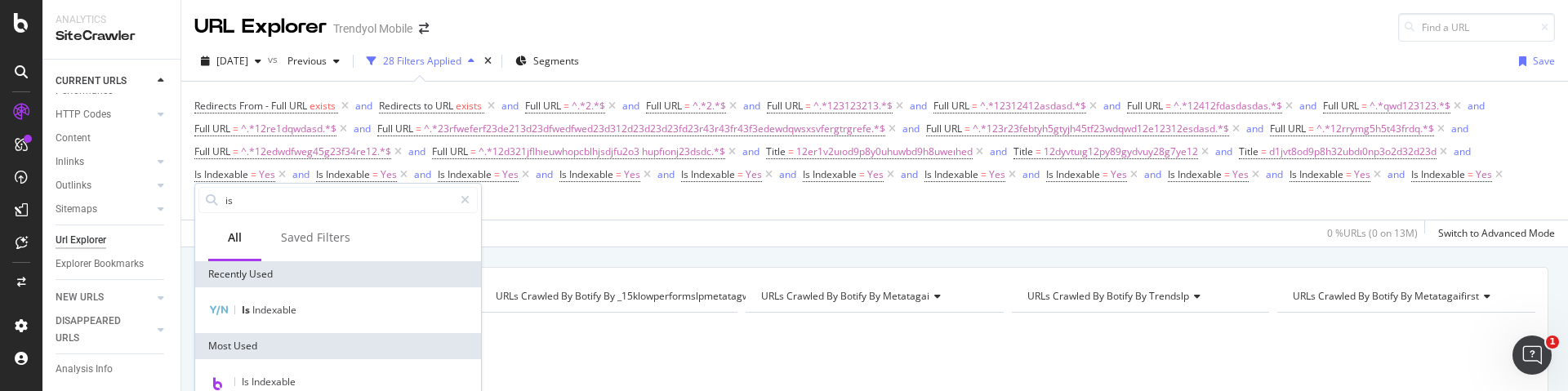
type input "i"
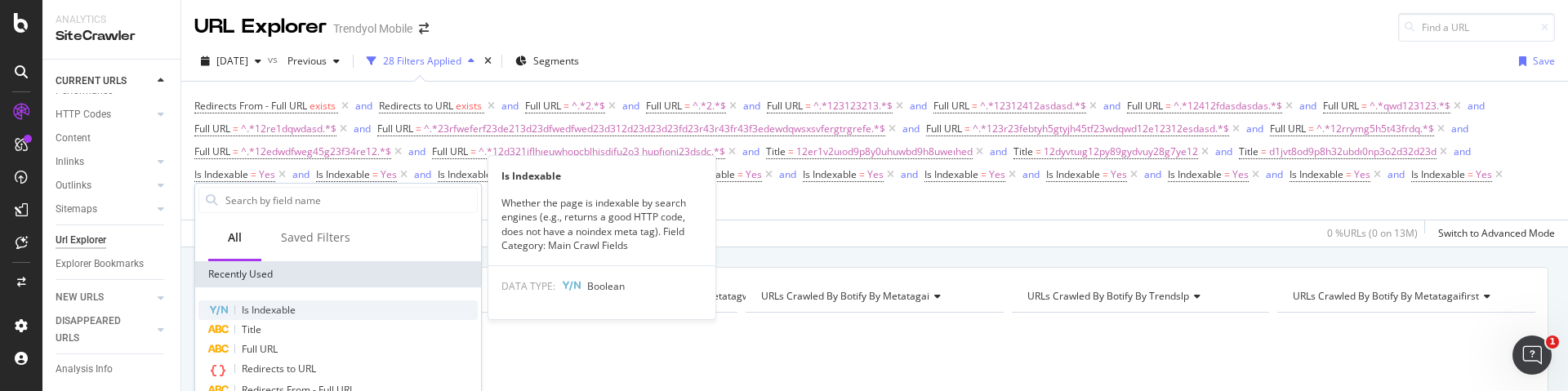
click at [304, 308] on div "Is Indexable" at bounding box center [338, 310] width 279 height 19
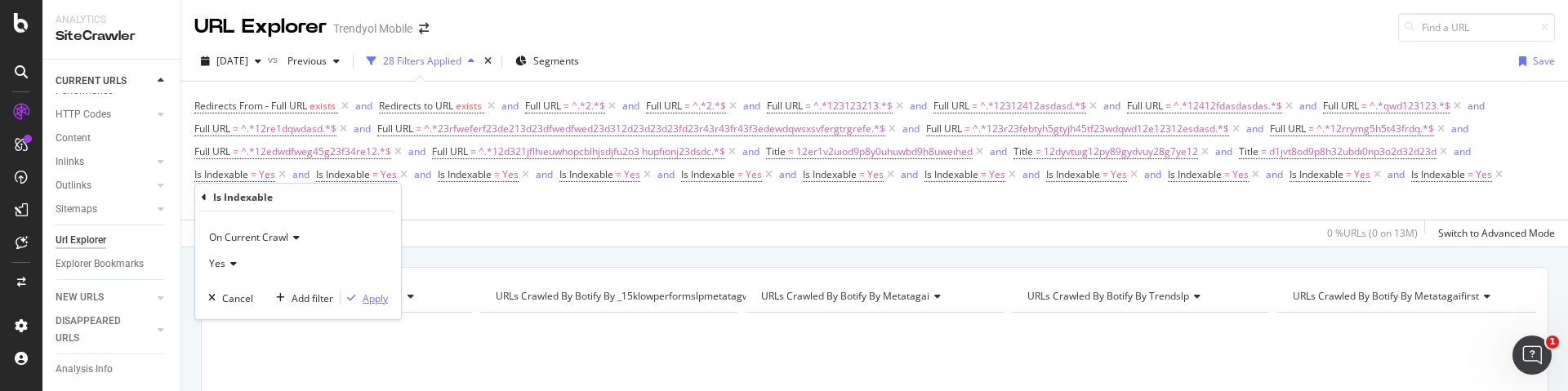
click at [381, 293] on div "Apply" at bounding box center [375, 298] width 25 height 14
click at [339, 202] on div "Add Filter" at bounding box center [333, 197] width 44 height 14
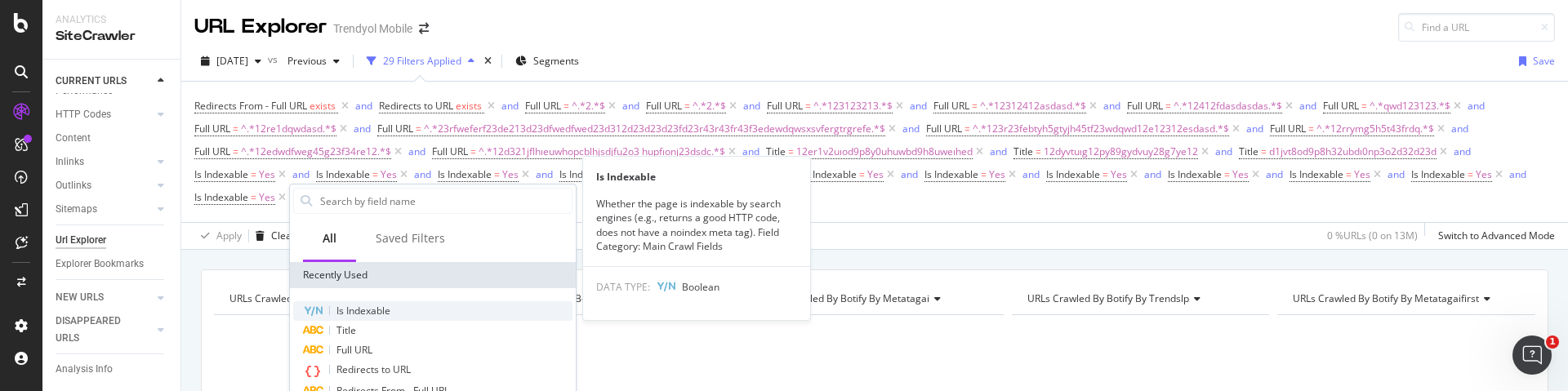
click at [390, 307] on span "Is Indexable" at bounding box center [363, 311] width 54 height 14
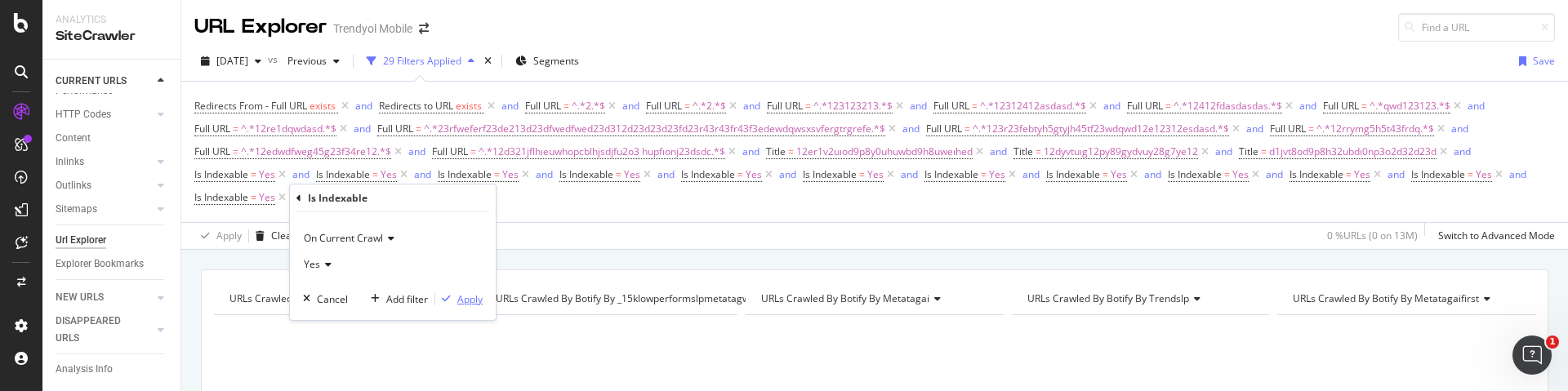
click at [477, 296] on div "Apply" at bounding box center [470, 299] width 25 height 14
click at [446, 200] on div "Add Filter" at bounding box center [455, 197] width 44 height 14
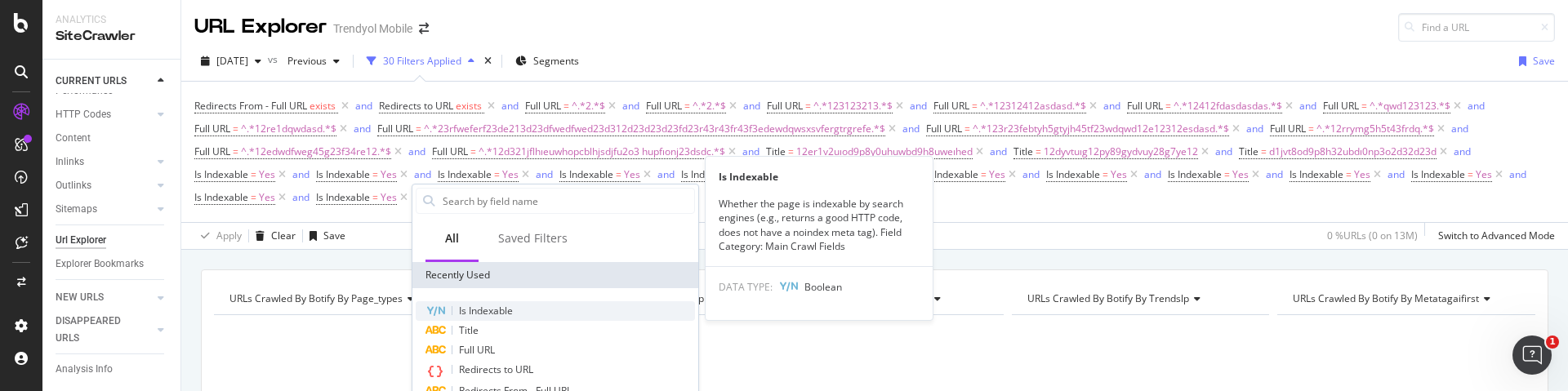
click at [524, 304] on div "Is Indexable" at bounding box center [555, 311] width 279 height 19
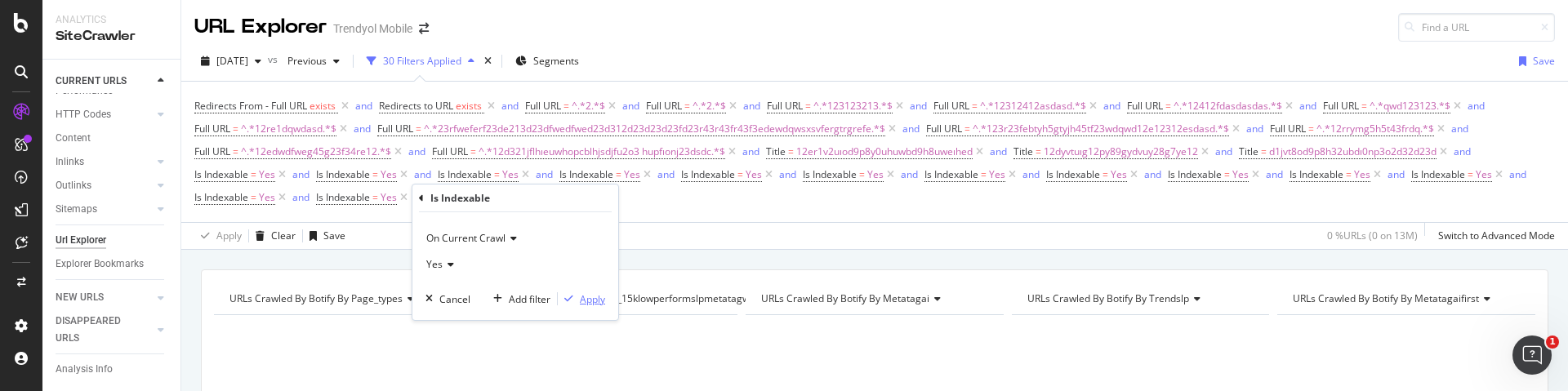
click at [603, 301] on div "Apply" at bounding box center [592, 299] width 25 height 14
click at [601, 300] on span "URLs Crawled By Botify By _15klowperformslpmetatagwai" at bounding box center [627, 298] width 262 height 14
click at [592, 207] on div "Redirects From - Full URL exists and Redirects to URL exists and Full URL = ^.*…" at bounding box center [874, 152] width 1361 height 114
click at [587, 201] on div "Add Filter" at bounding box center [576, 197] width 44 height 14
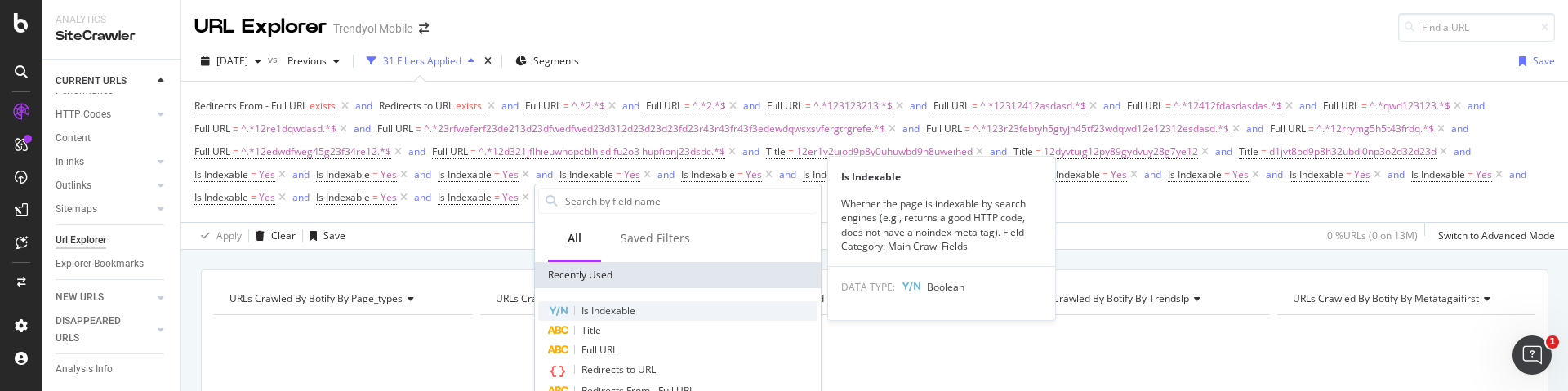
click at [641, 306] on div "Is Indexable" at bounding box center [677, 311] width 279 height 19
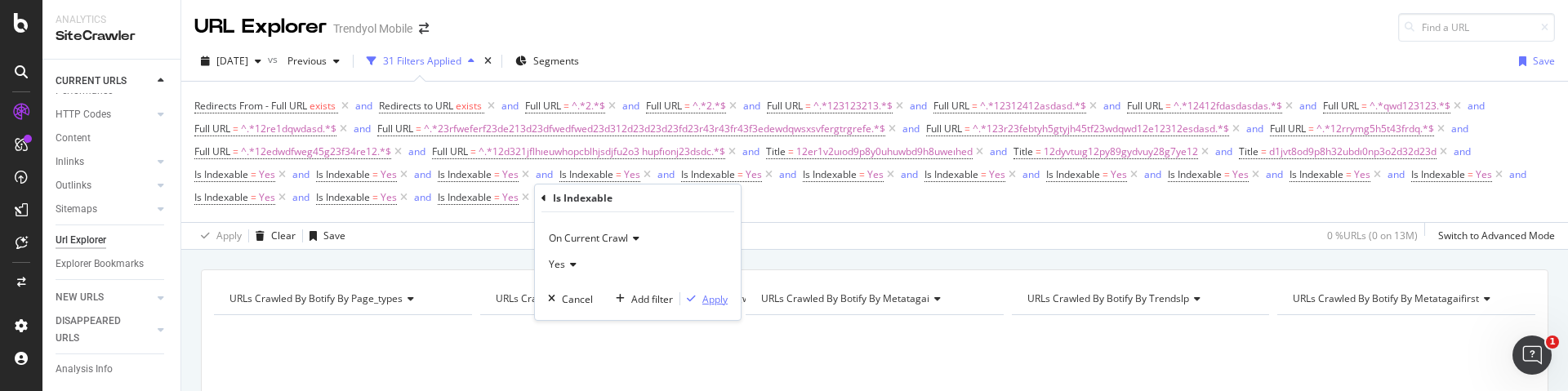
click at [710, 302] on div "Apply" at bounding box center [715, 299] width 25 height 14
click at [702, 192] on div "Add Filter" at bounding box center [698, 197] width 44 height 14
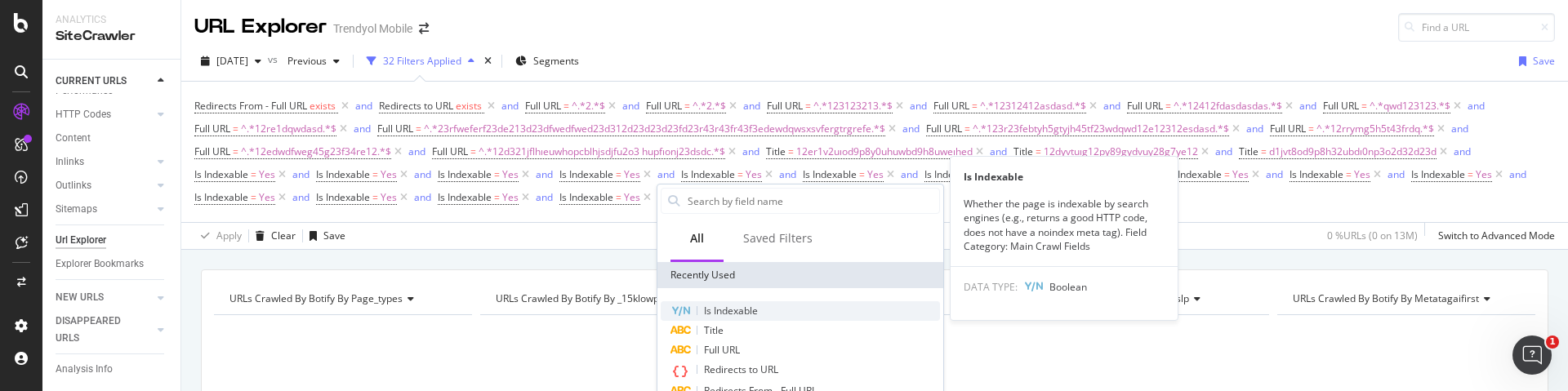
click at [777, 304] on div "Is Indexable" at bounding box center [800, 311] width 279 height 19
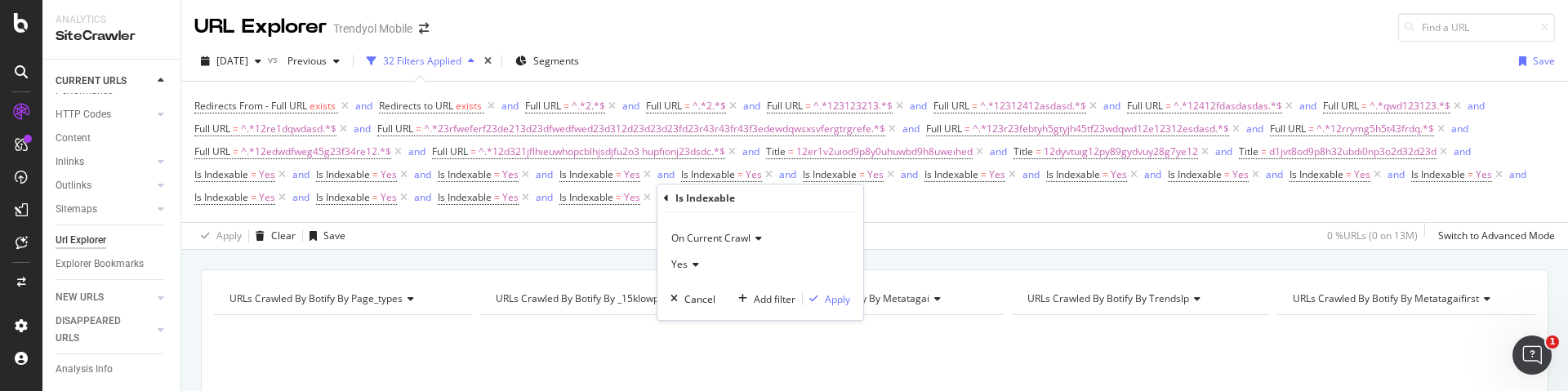
click at [852, 304] on div "On Current Crawl Yes Cancel Add filter Apply" at bounding box center [760, 266] width 206 height 108
click at [843, 304] on div "Apply" at bounding box center [837, 299] width 25 height 14
click at [818, 192] on div "Add Filter" at bounding box center [819, 197] width 44 height 14
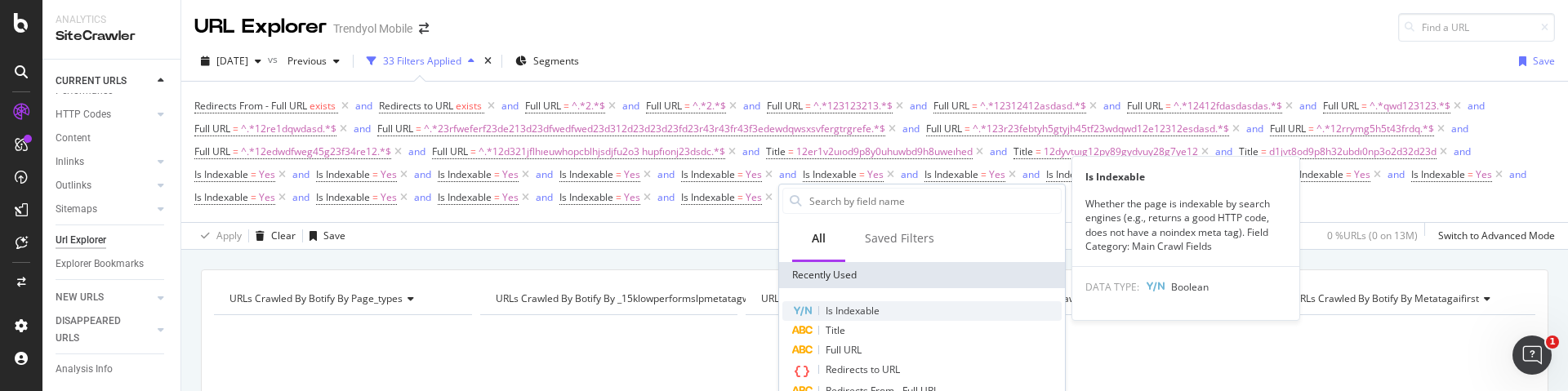
click at [889, 309] on div "Is Indexable" at bounding box center [922, 311] width 279 height 19
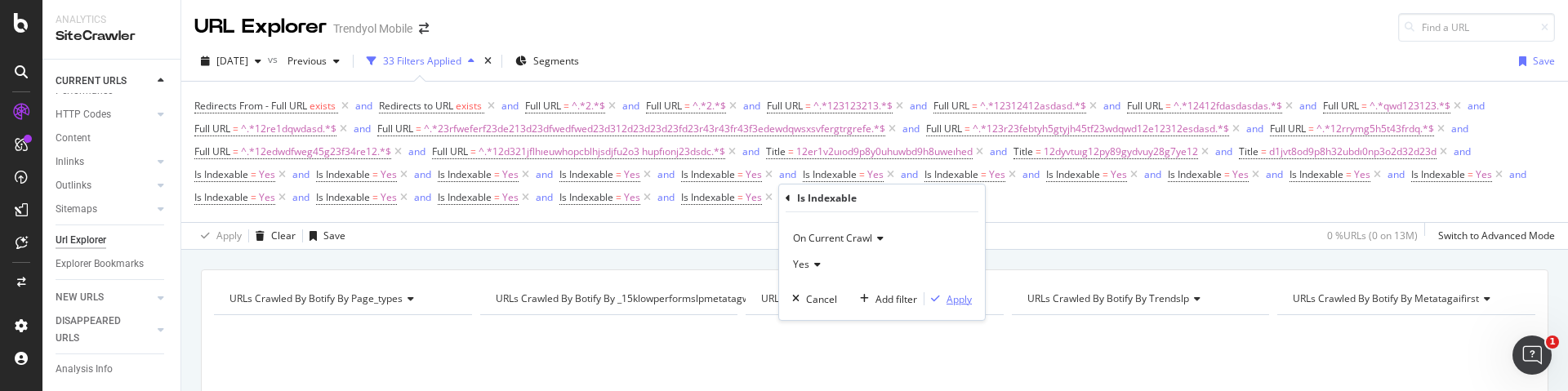
click at [957, 302] on div "Apply" at bounding box center [959, 299] width 25 height 14
click at [936, 199] on div "Add Filter" at bounding box center [941, 197] width 44 height 14
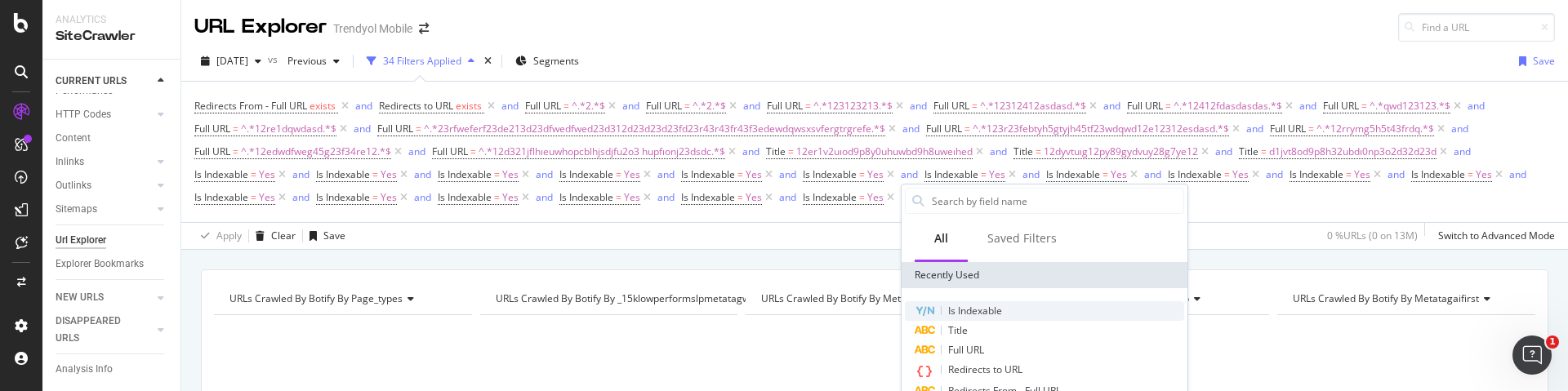
click at [1011, 309] on div "Is Indexable" at bounding box center [1044, 311] width 279 height 19
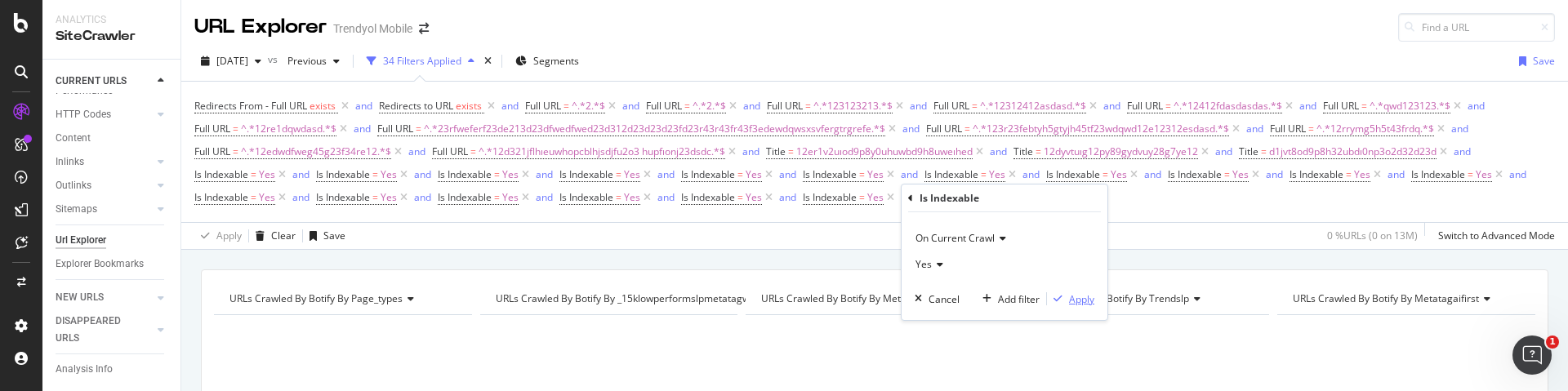
click at [1072, 303] on div "Apply" at bounding box center [1081, 299] width 25 height 14
click at [1062, 200] on div "Add Filter" at bounding box center [1063, 197] width 44 height 14
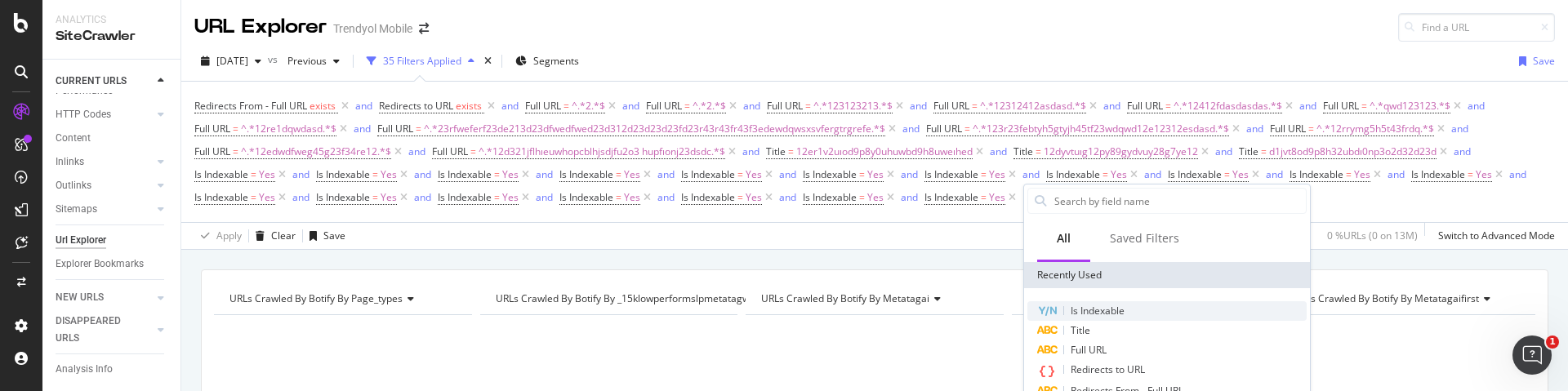
click at [1166, 305] on div "Is Indexable" at bounding box center [1167, 311] width 279 height 19
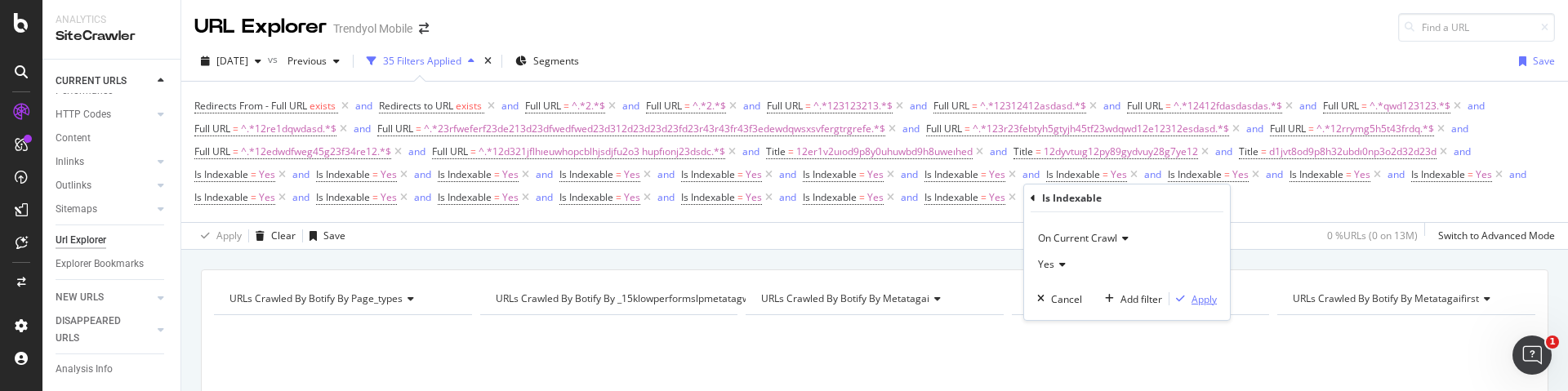
click at [1198, 297] on div "Apply" at bounding box center [1204, 299] width 25 height 14
click at [1194, 199] on div "Add Filter" at bounding box center [1184, 197] width 44 height 14
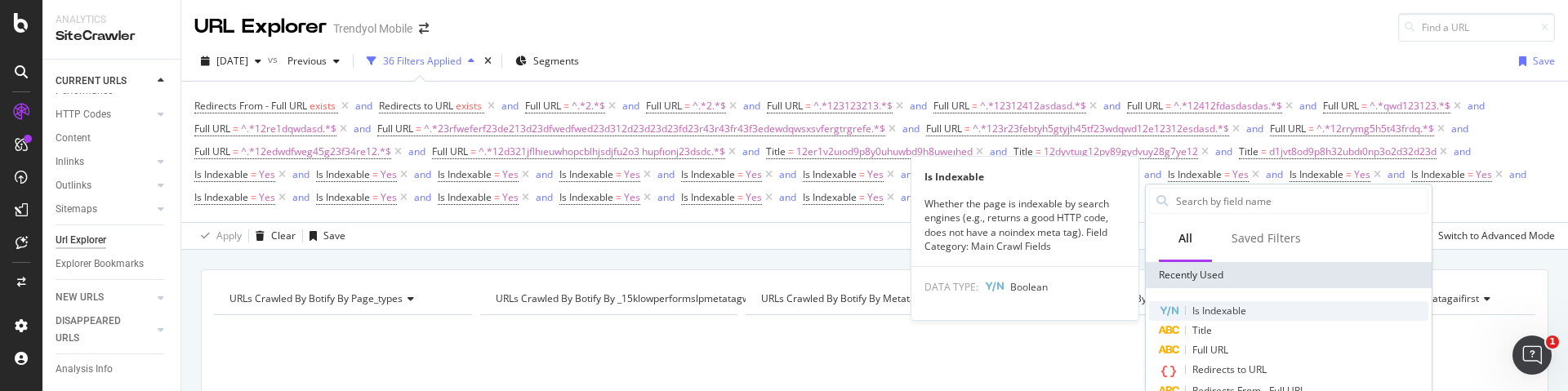
click at [1253, 308] on div "Is Indexable" at bounding box center [1288, 311] width 279 height 19
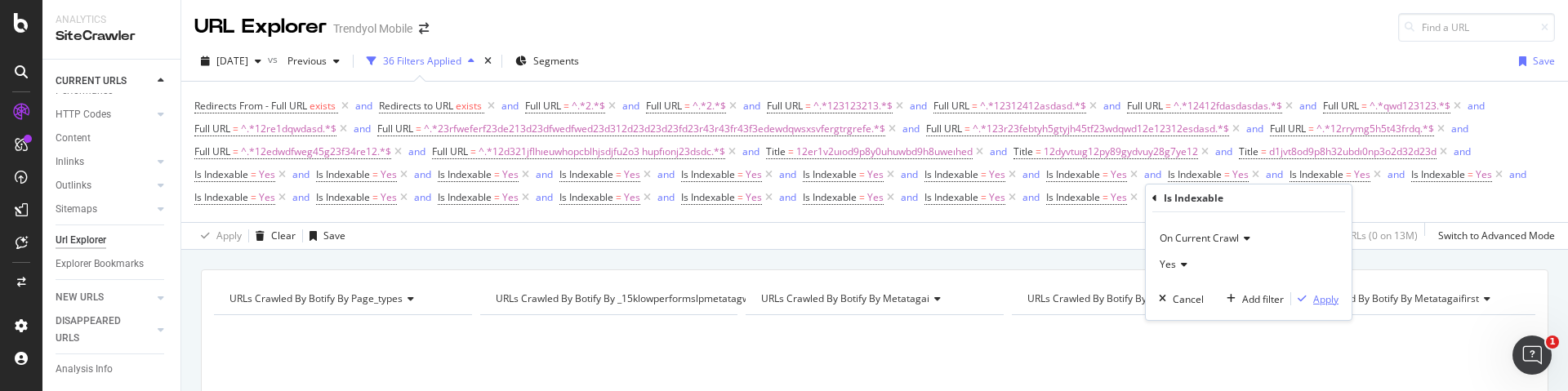
click at [1330, 293] on div "Apply" at bounding box center [1325, 299] width 25 height 14
click at [1303, 193] on div "Add Filter" at bounding box center [1307, 197] width 44 height 14
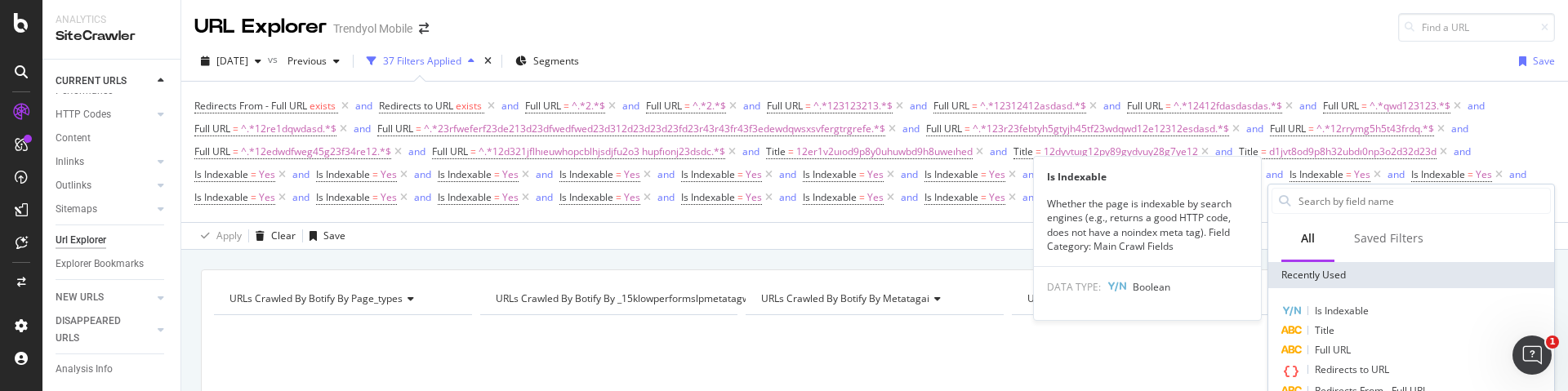
click at [1341, 307] on span "Is Indexable" at bounding box center [1341, 311] width 54 height 14
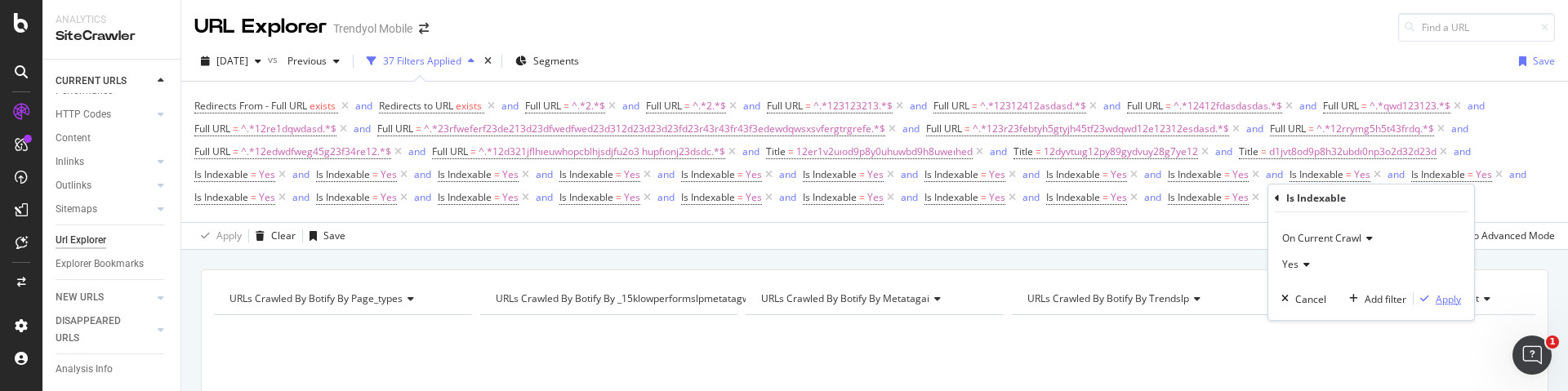
click at [1453, 299] on div "Apply" at bounding box center [1448, 299] width 25 height 14
click at [1428, 197] on div "Add Filter" at bounding box center [1428, 197] width 44 height 14
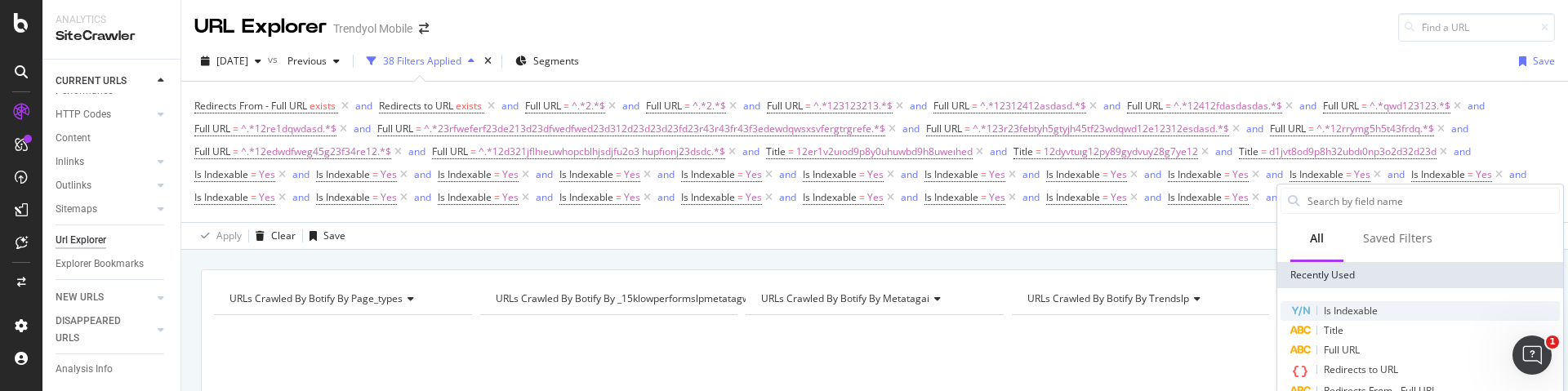
click at [1411, 313] on div "Is Indexable" at bounding box center [1420, 311] width 279 height 19
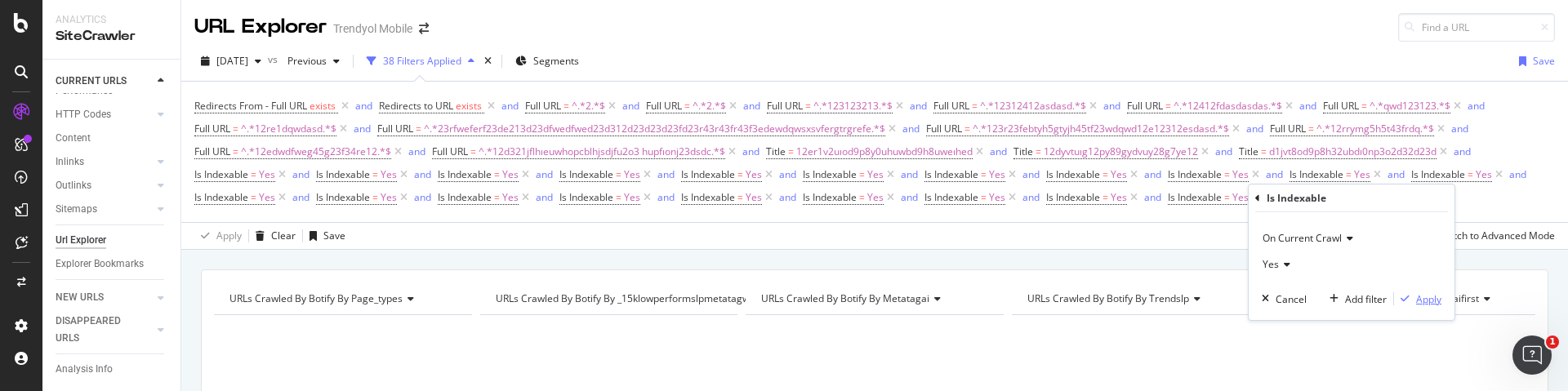
click at [1420, 300] on div "Apply" at bounding box center [1429, 299] width 25 height 14
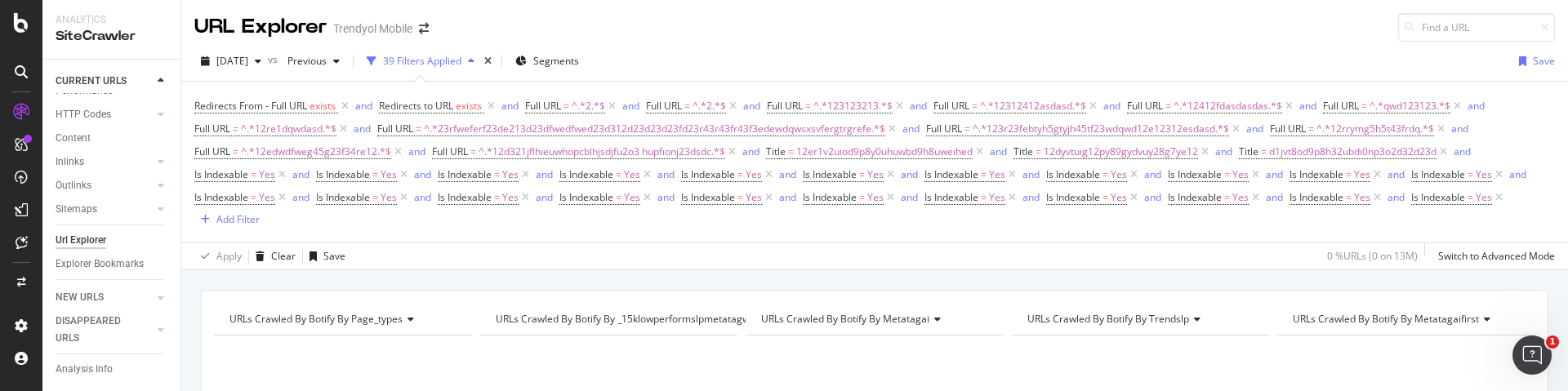
click at [1150, 235] on div "Redirects From - Full URL exists and Redirects to URL exists and Full URL = ^.*…" at bounding box center [874, 162] width 1361 height 161
click at [225, 217] on div "Add Filter" at bounding box center [238, 219] width 44 height 14
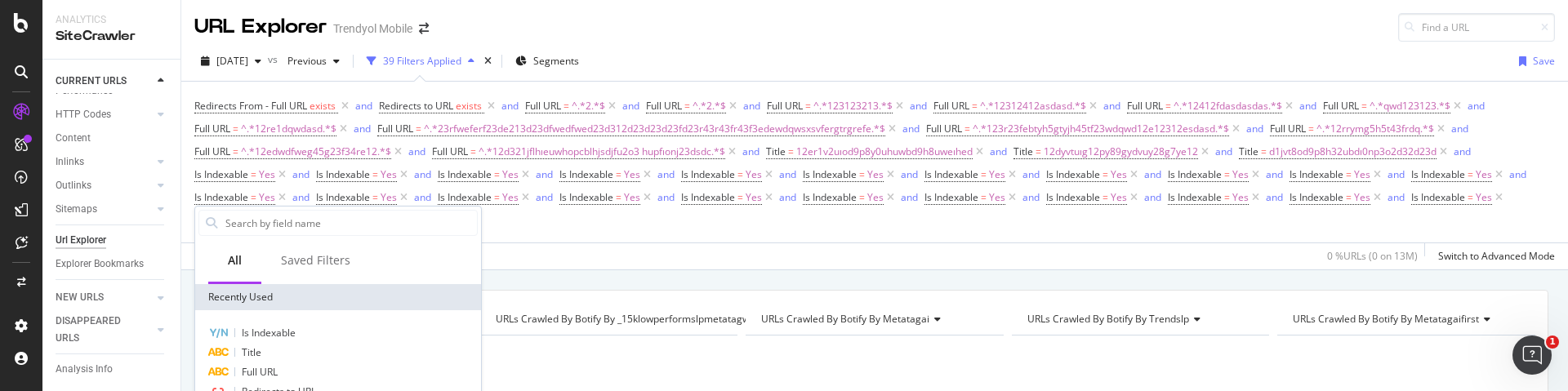
click at [334, 318] on div "Is Indexable Title Full URL Redirects to URL Redirects From - Full URL Show all…" at bounding box center [338, 383] width 286 height 146
click at [333, 329] on div "Is Indexable" at bounding box center [338, 333] width 279 height 19
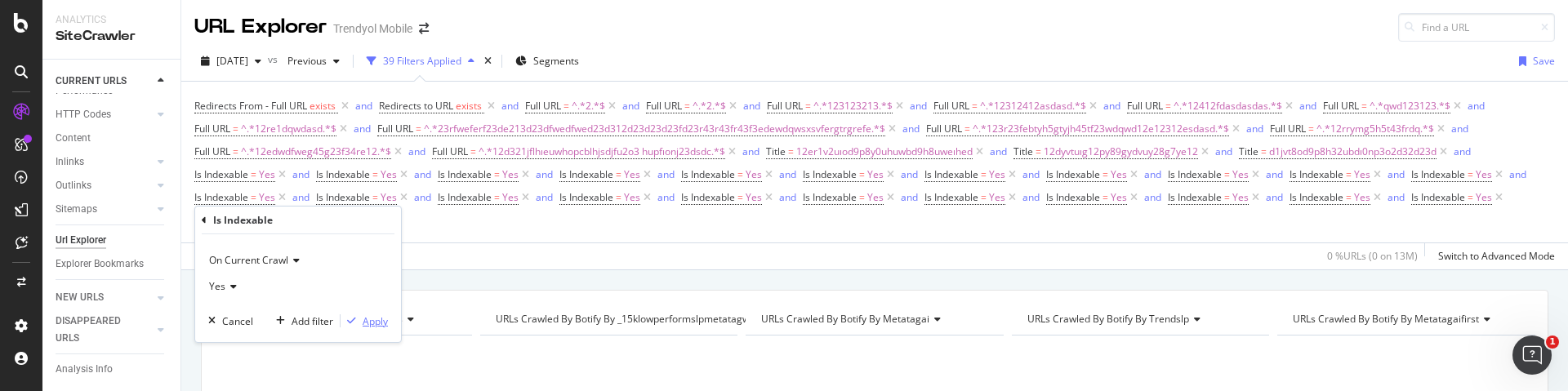
click at [376, 327] on div "Apply" at bounding box center [375, 321] width 25 height 14
click at [347, 220] on div "Add Filter" at bounding box center [333, 220] width 44 height 14
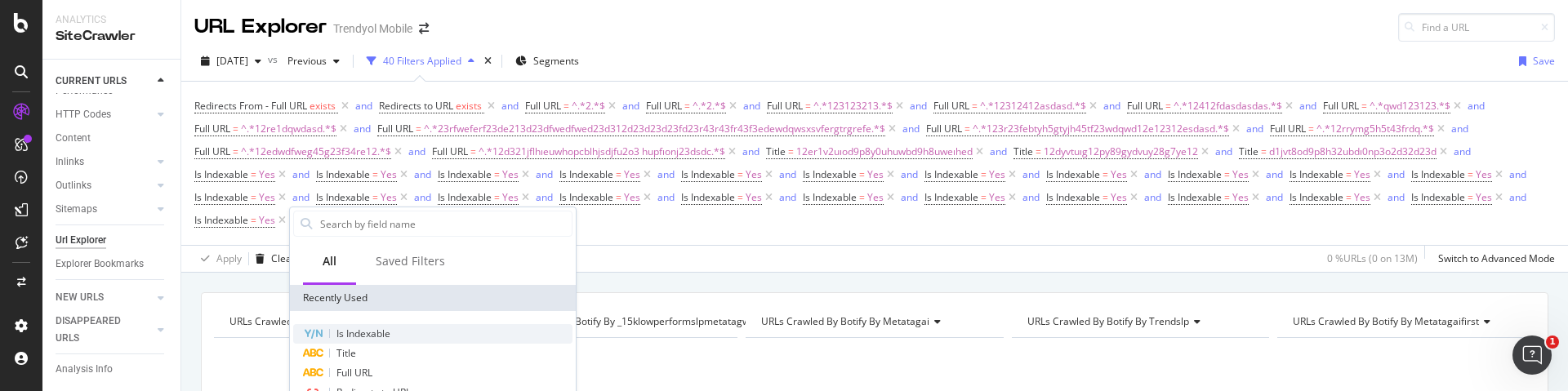
click at [346, 327] on span "Is Indexable" at bounding box center [363, 334] width 54 height 14
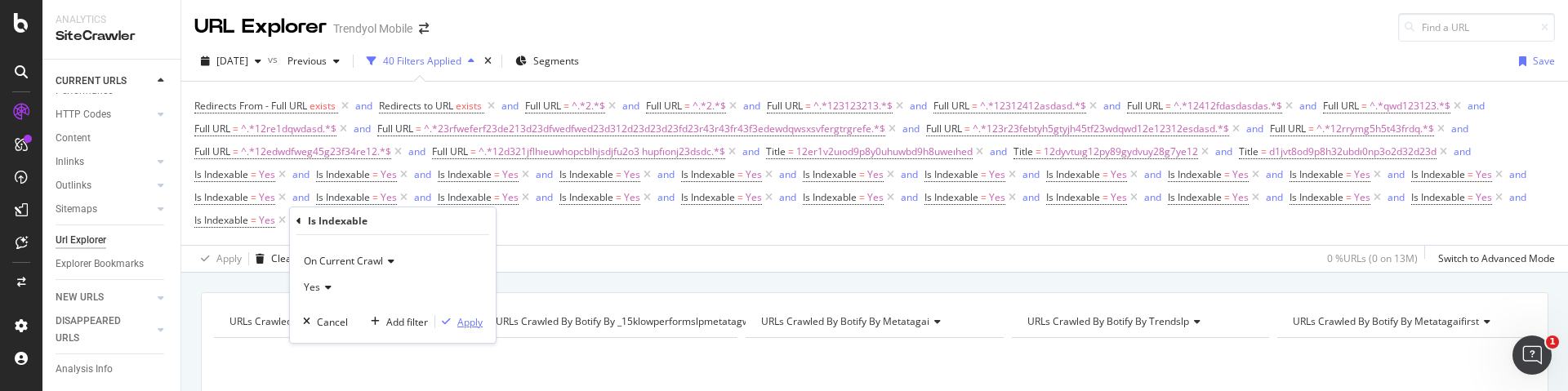
click at [469, 316] on div "Apply" at bounding box center [470, 322] width 25 height 14
click at [524, 245] on div "Apply Clear Save 0 % URLs ( 0 on 13M ) Switch to Advanced Mode" at bounding box center [874, 258] width 1387 height 27
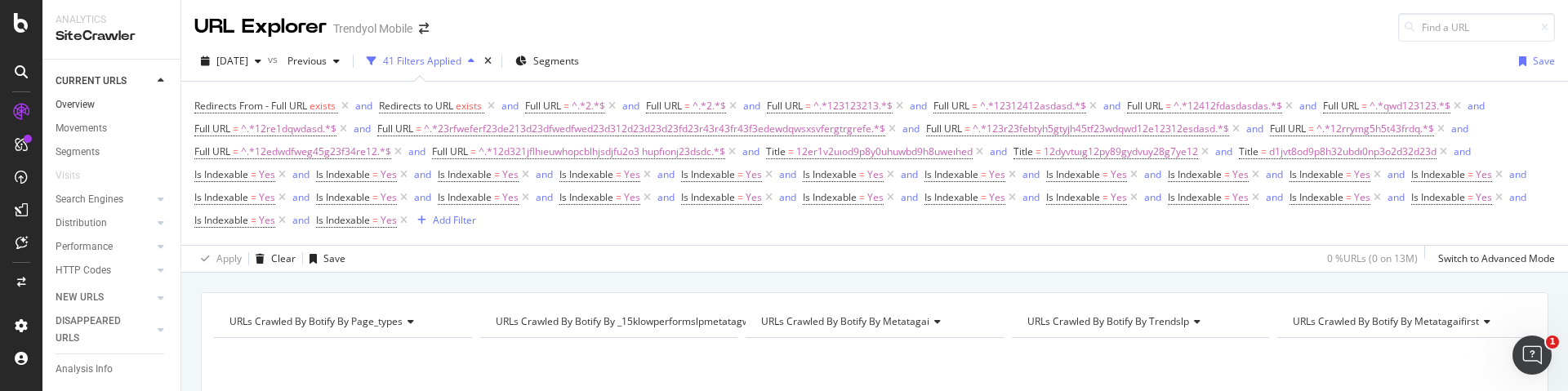
click at [97, 98] on link "Overview" at bounding box center [112, 105] width 113 height 17
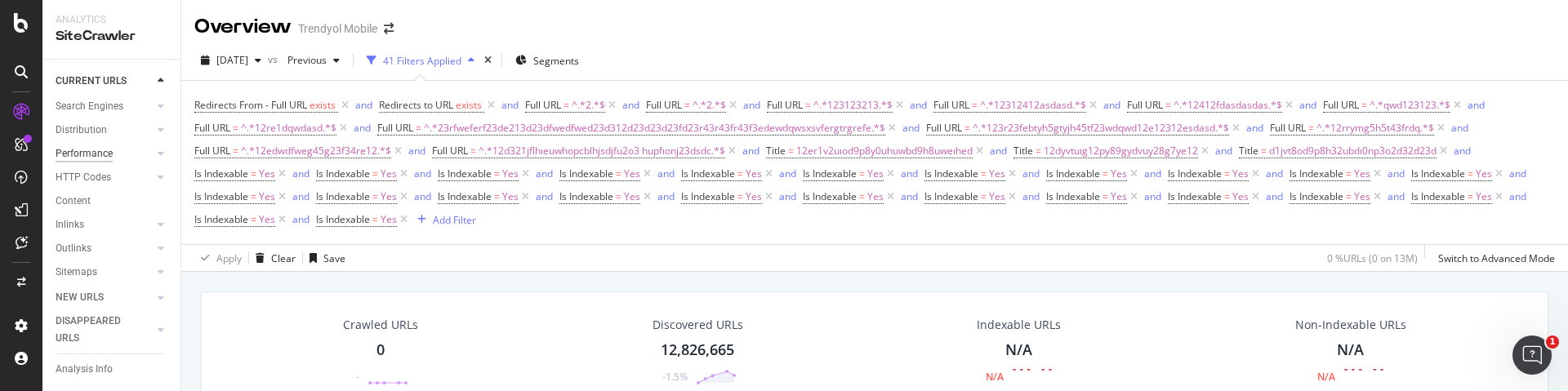
scroll to position [156, 0]
click at [460, 213] on div "Add Filter" at bounding box center [455, 220] width 44 height 14
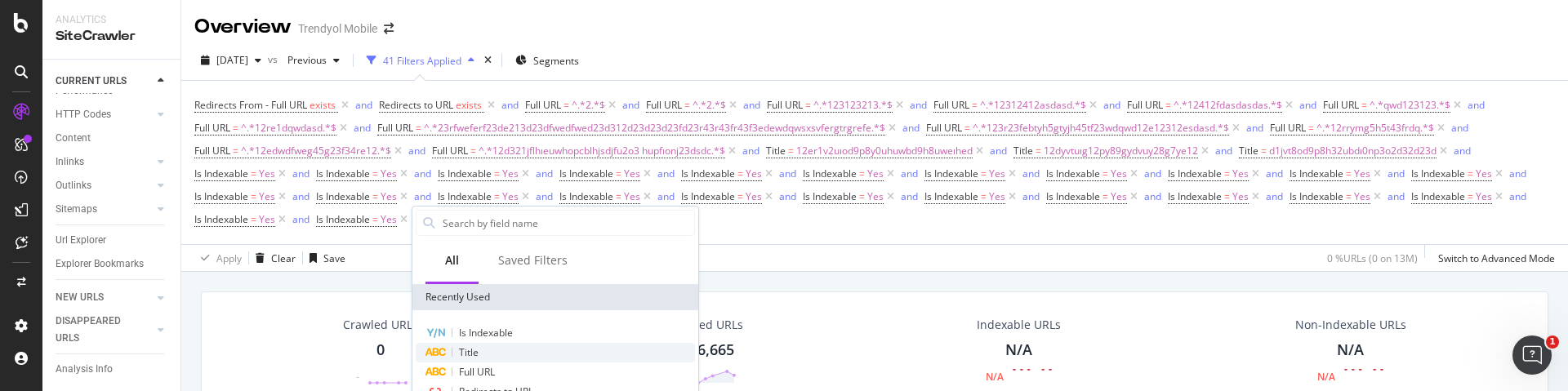
click at [498, 352] on div "Title" at bounding box center [555, 352] width 279 height 19
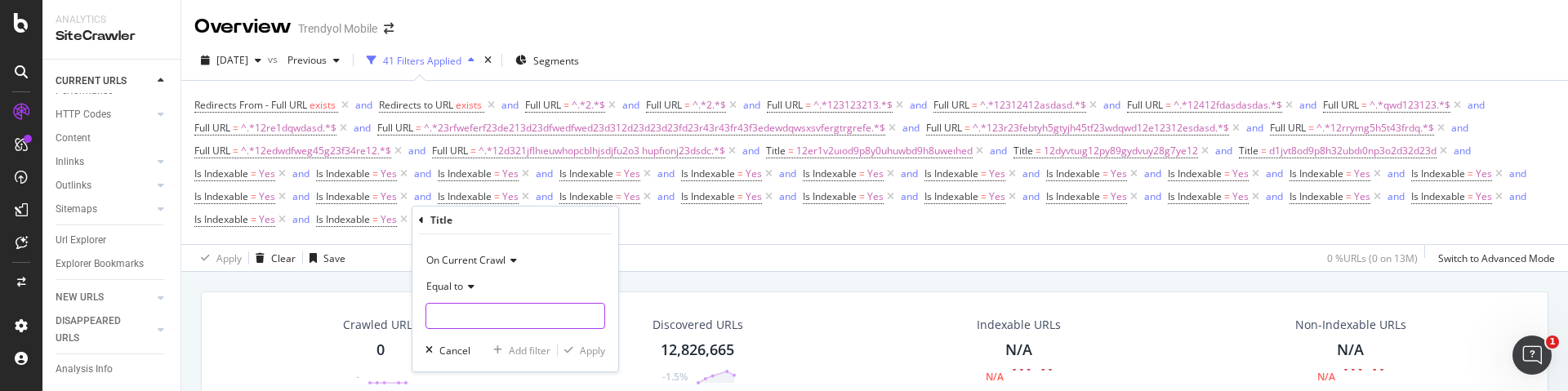
click at [526, 327] on input "text" at bounding box center [515, 316] width 178 height 26
type input "asdasdasaaaaaaaaaaaaaaaaaaaaaaaaaa"
click at [599, 351] on div "Apply" at bounding box center [592, 350] width 25 height 14
